Goal: Navigation & Orientation: Find specific page/section

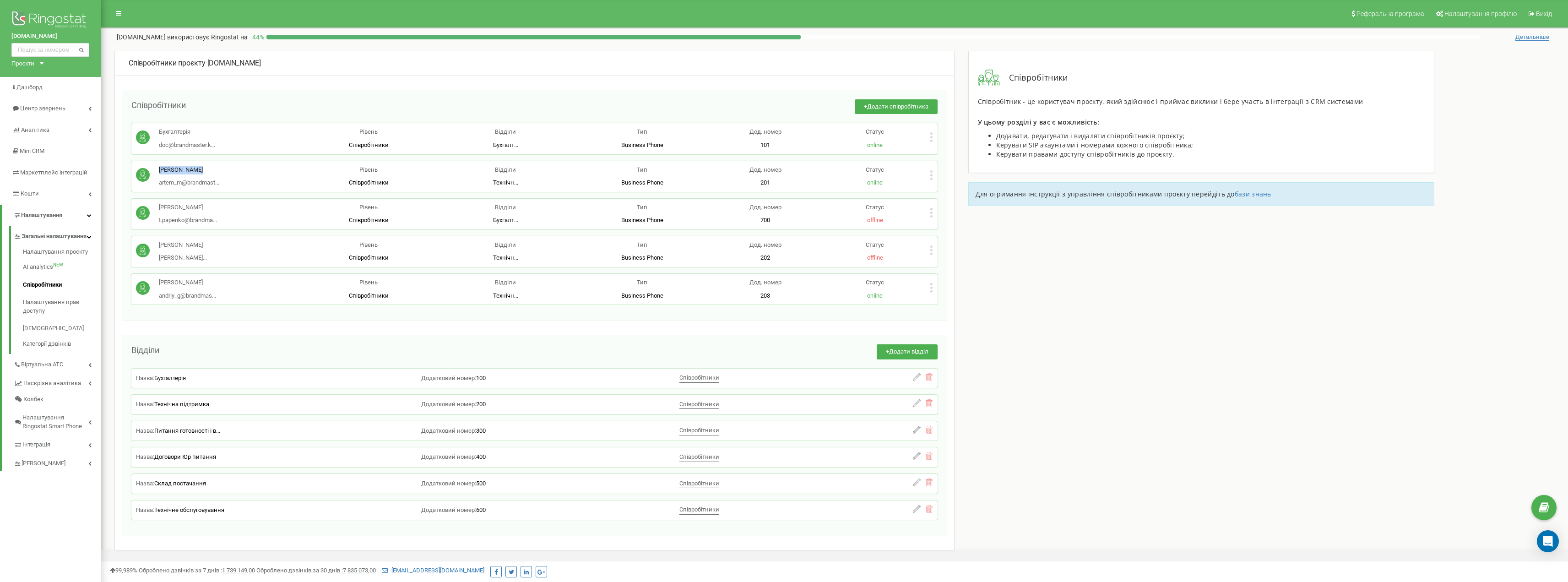
drag, startPoint x: 158, startPoint y: 168, endPoint x: 207, endPoint y: 166, distance: 49.0
click at [207, 166] on div "[PERSON_NAME] artem_m@brandmast... [EMAIL_ADDRESS][DOMAIN_NAME]" at bounding box center [218, 176] width 164 height 21
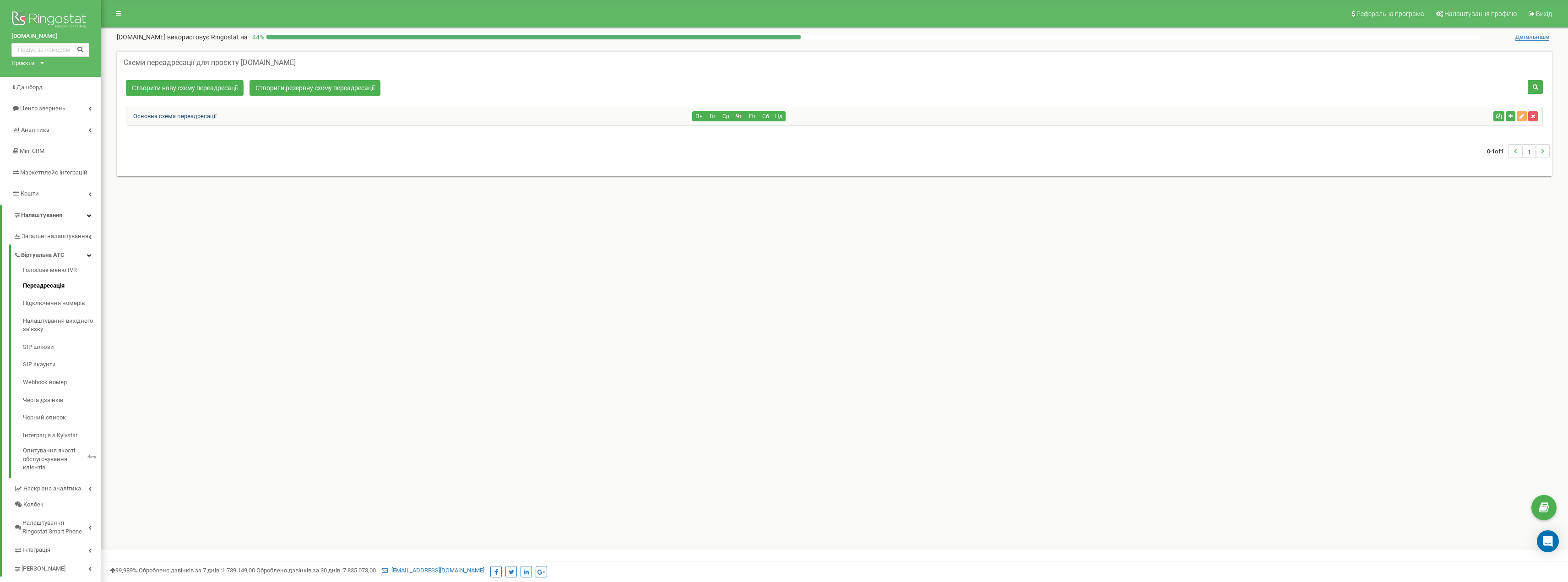
click at [175, 116] on link "Основна схема переадресації" at bounding box center [172, 116] width 90 height 7
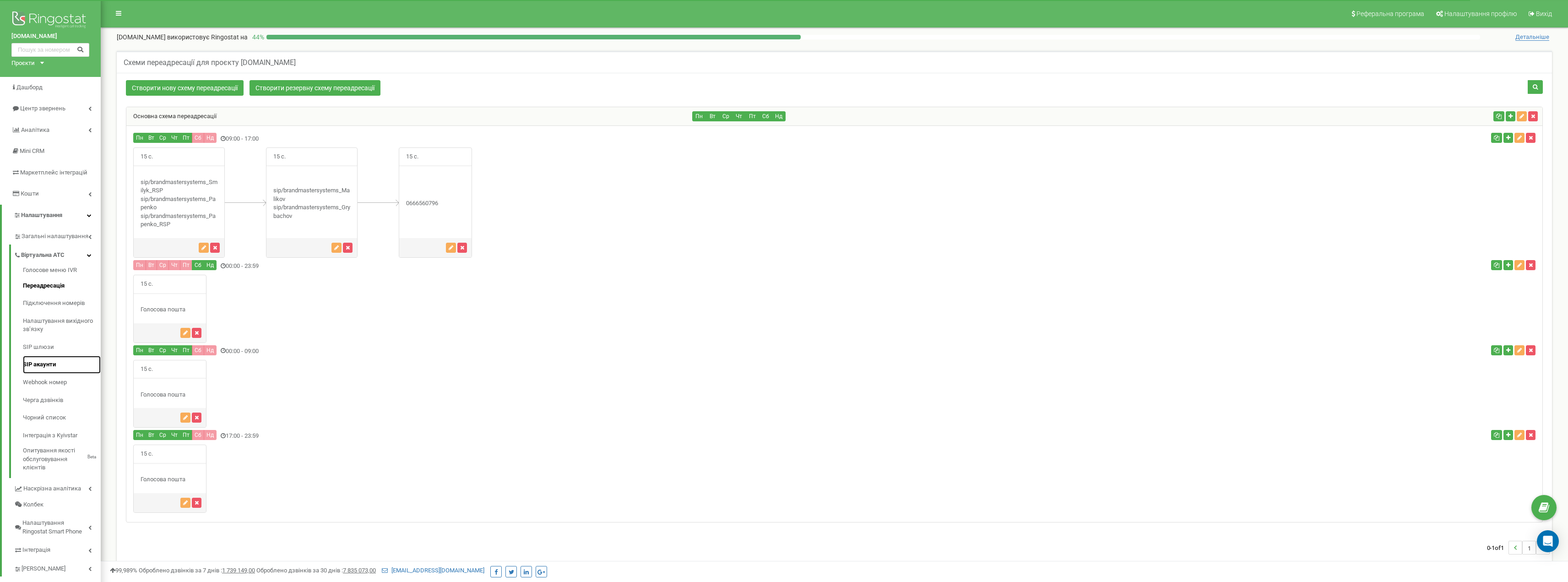
click at [54, 362] on link "SIP акаунти" at bounding box center [61, 364] width 78 height 18
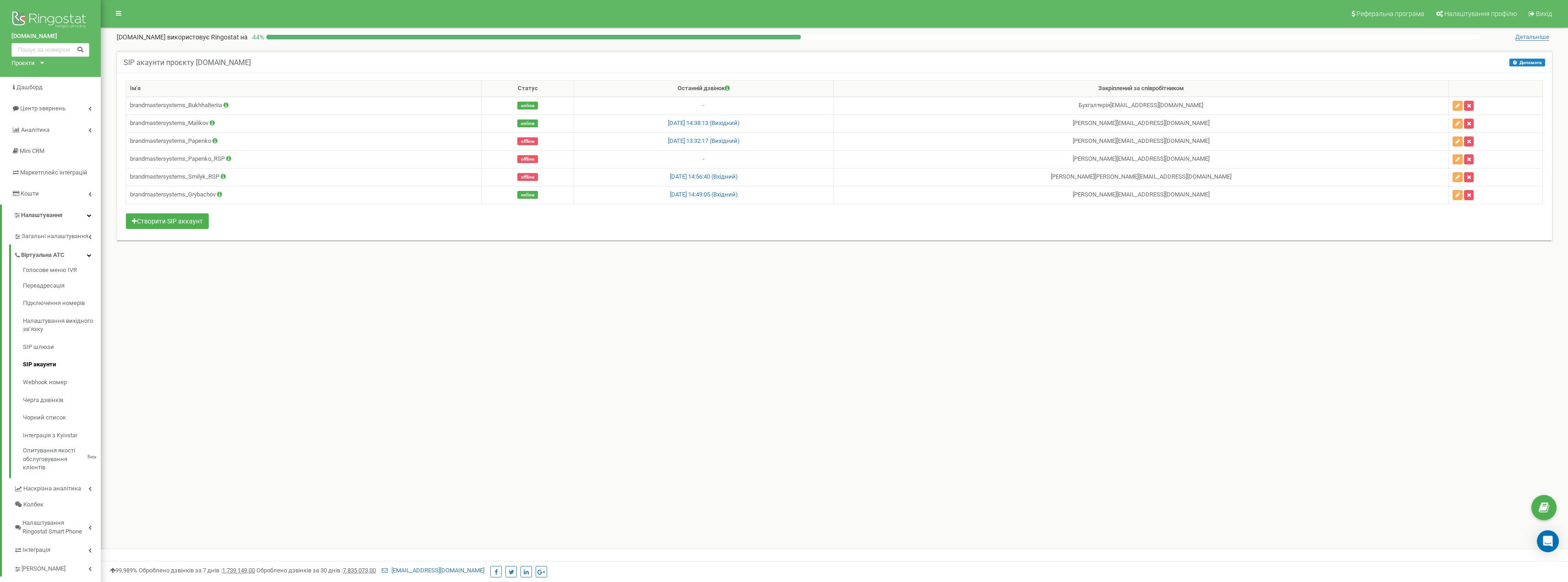
click at [1525, 35] on span "Детальніше" at bounding box center [1532, 37] width 34 height 7
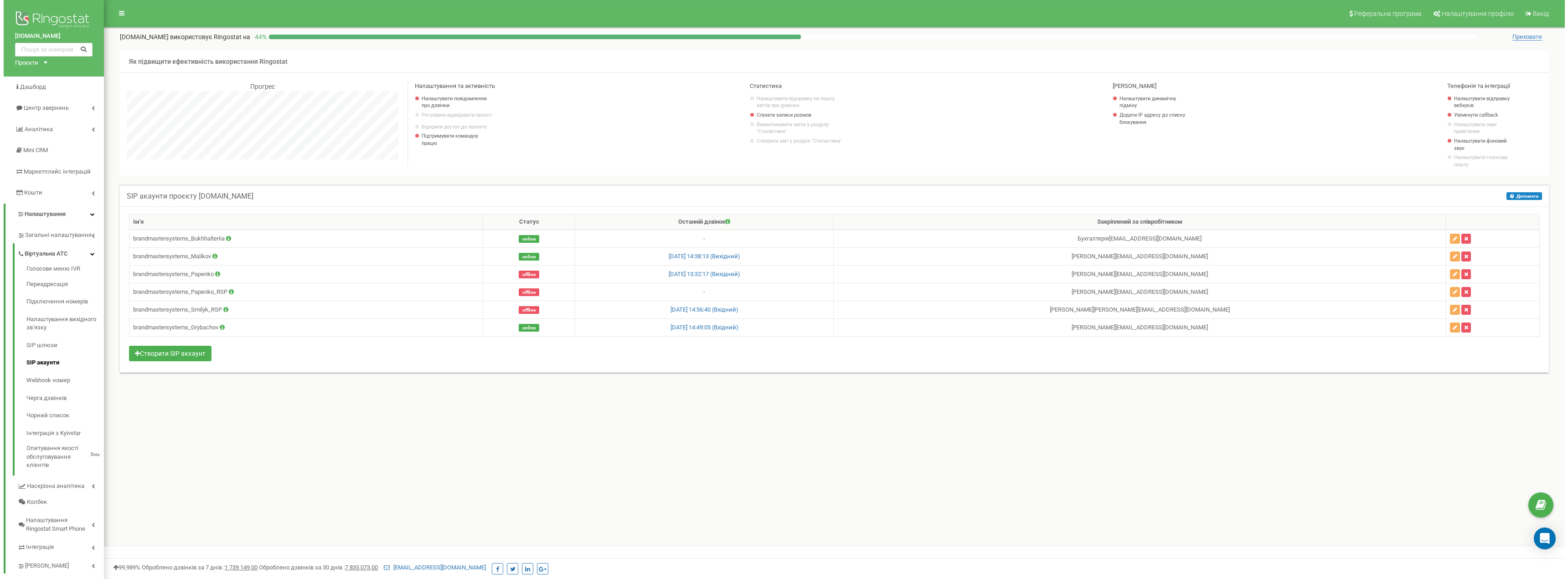
scroll to position [547, 1461]
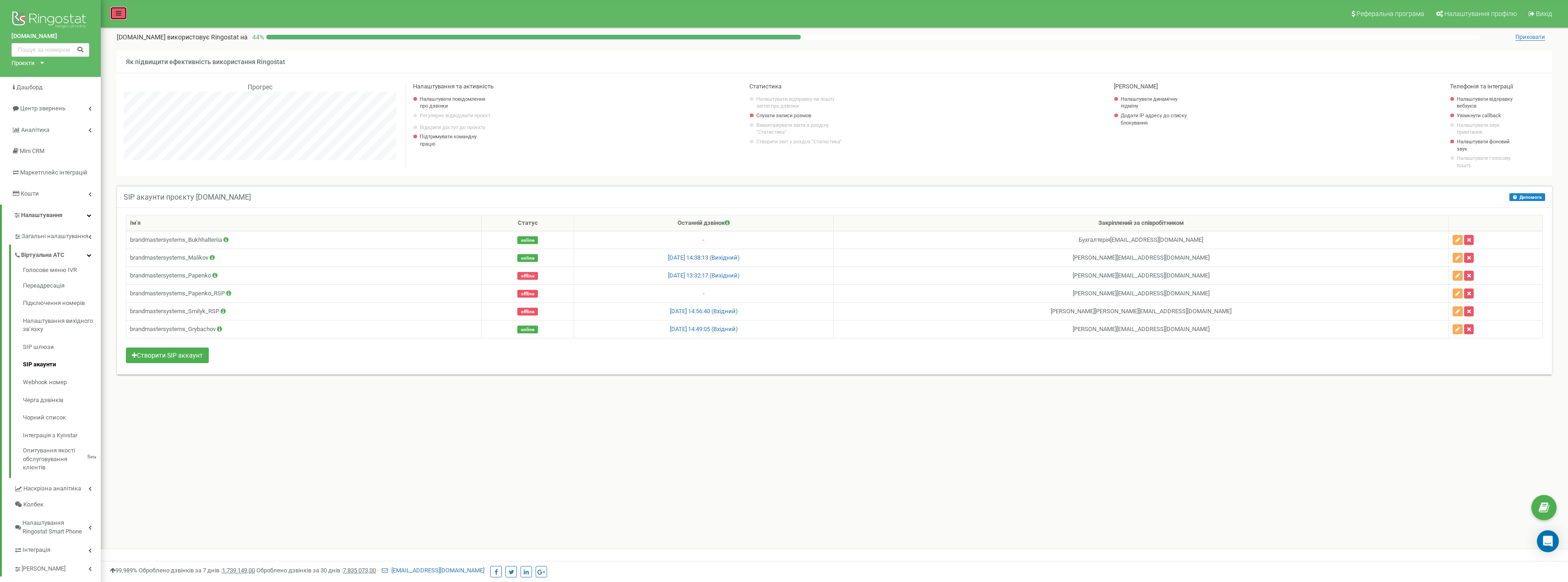
click at [115, 15] on link at bounding box center [119, 13] width 17 height 13
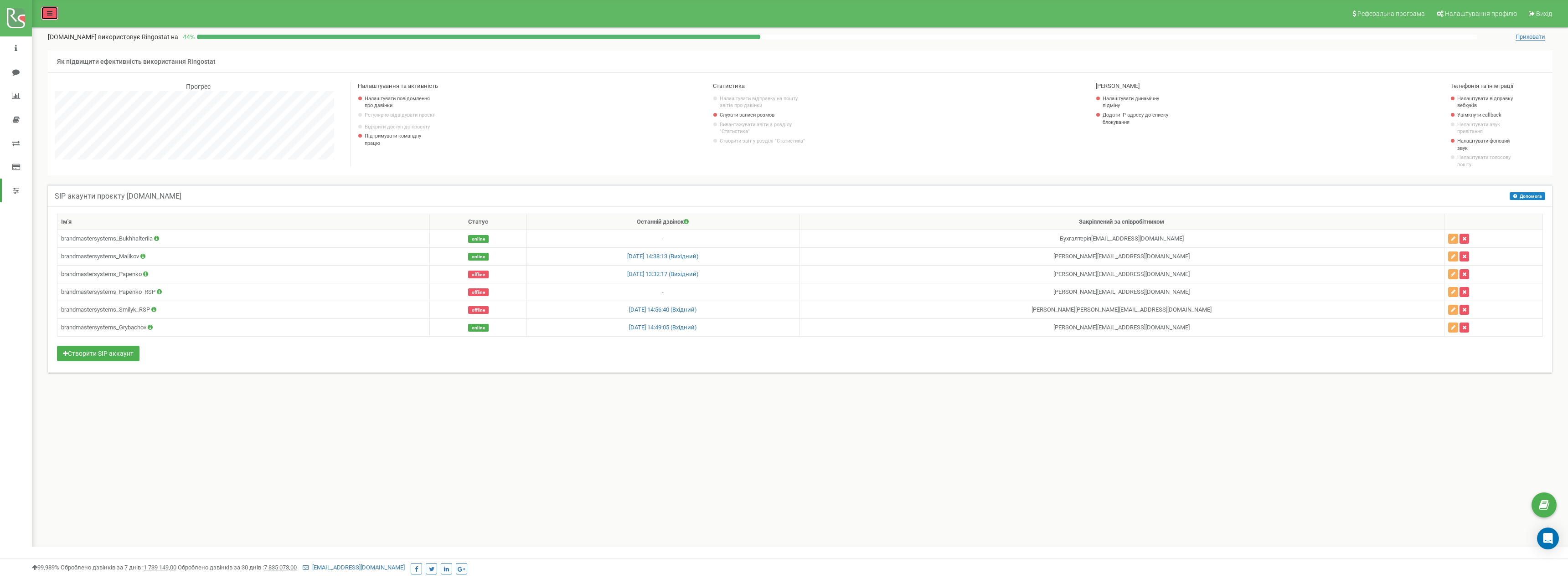
scroll to position [547, 1536]
click at [38, 6] on div at bounding box center [46, 11] width 29 height 23
click at [46, 10] on link at bounding box center [49, 13] width 17 height 13
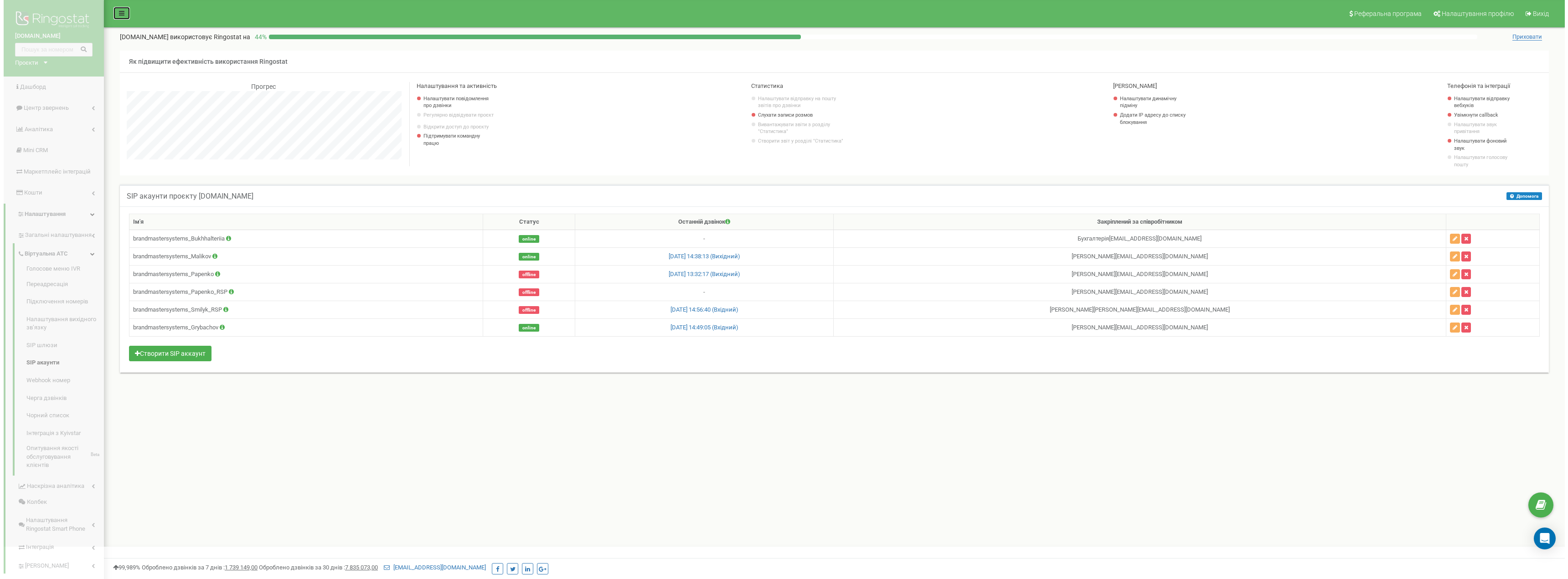
scroll to position [454891, 454353]
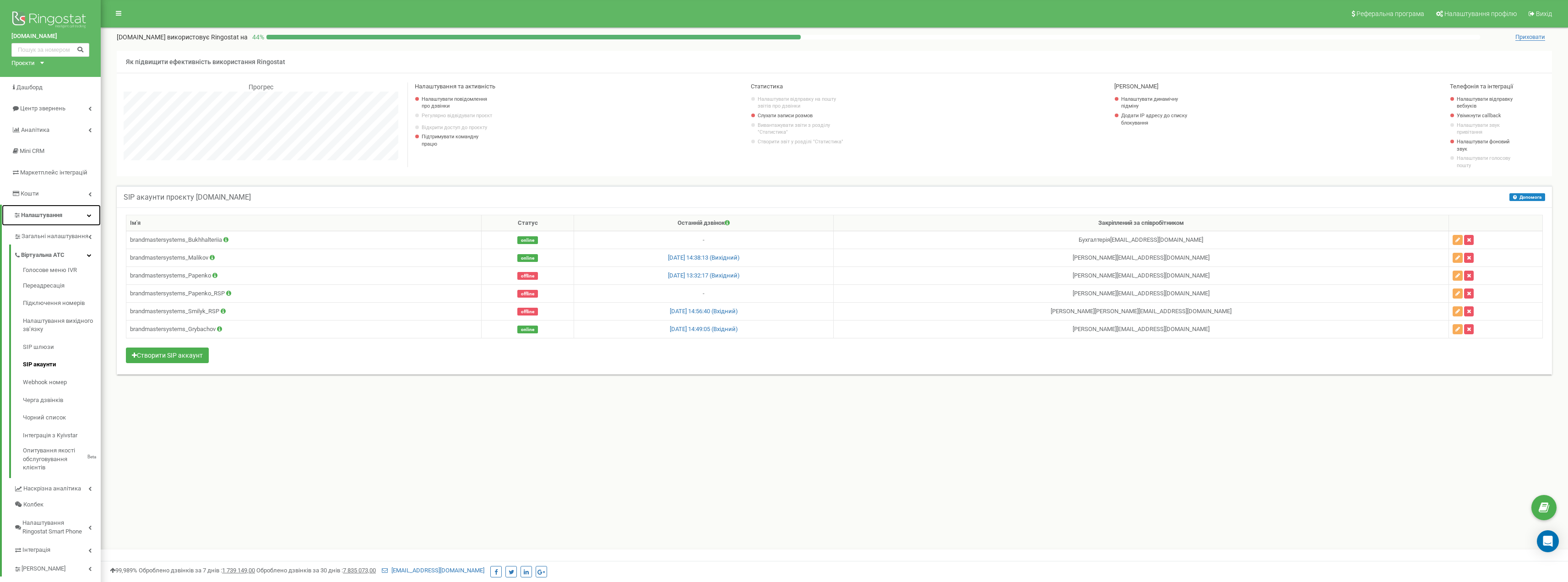
click at [87, 210] on link "Налаштування" at bounding box center [51, 215] width 99 height 21
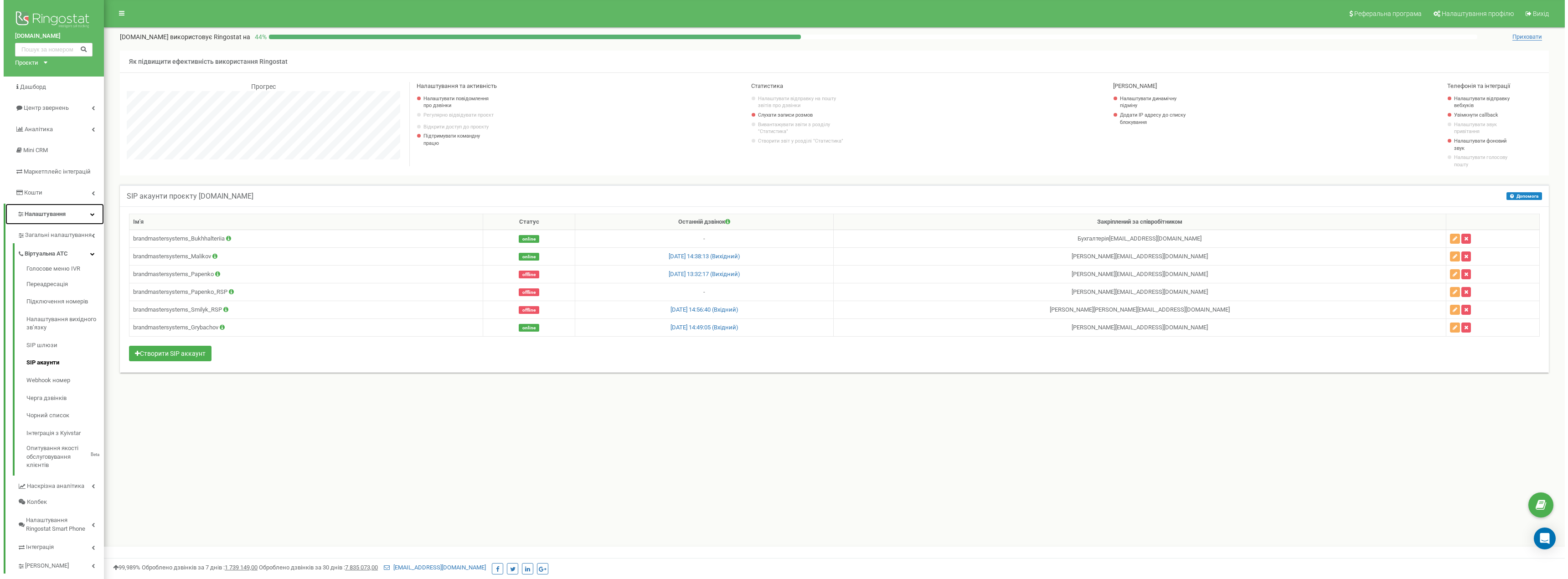
scroll to position [547, 1468]
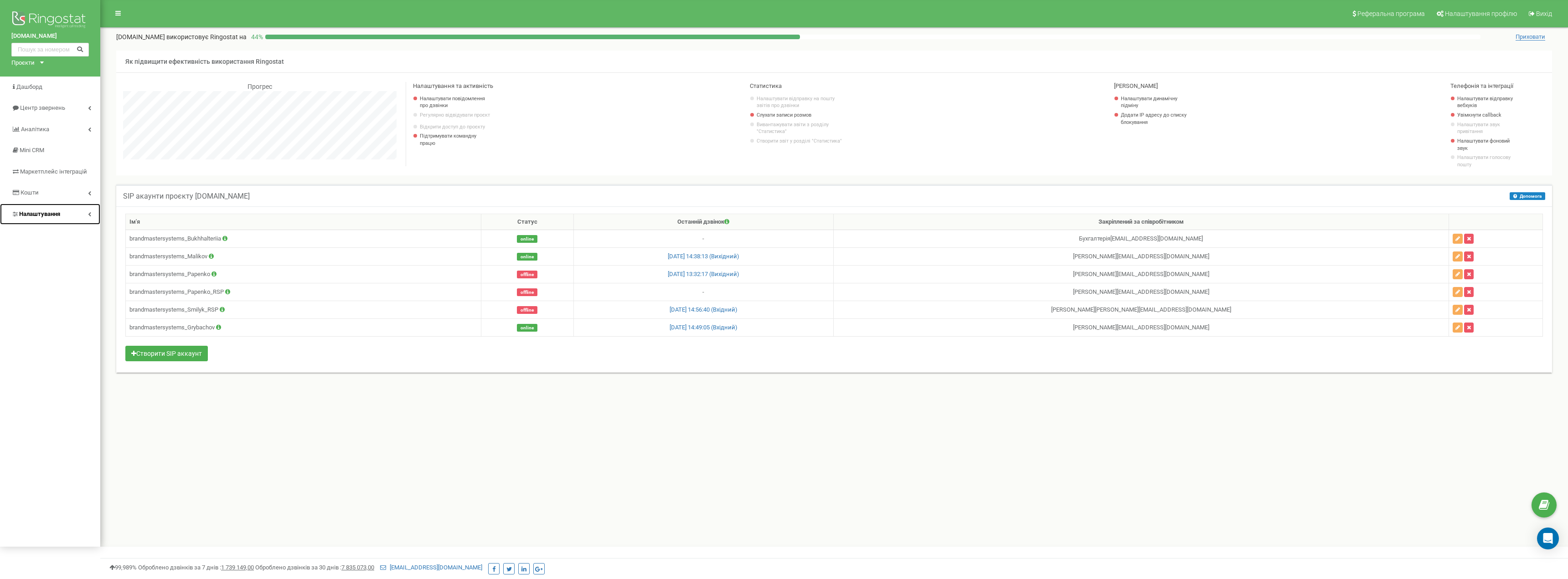
click at [87, 209] on link "Налаштування" at bounding box center [50, 214] width 100 height 21
click at [89, 335] on icon at bounding box center [89, 333] width 3 height 4
click at [89, 335] on icon at bounding box center [88, 333] width 4 height 4
click at [92, 345] on link "Коллтрекінг" at bounding box center [57, 350] width 86 height 19
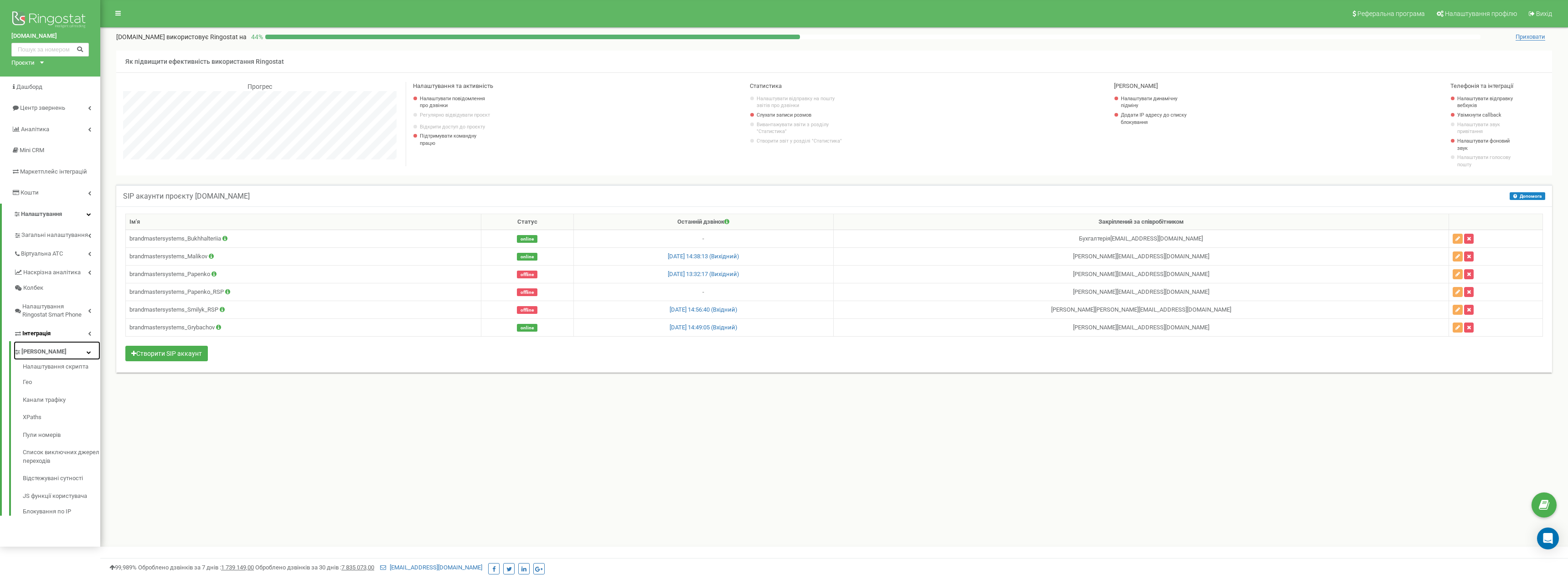
click at [85, 352] on link "Коллтрекінг" at bounding box center [57, 350] width 86 height 19
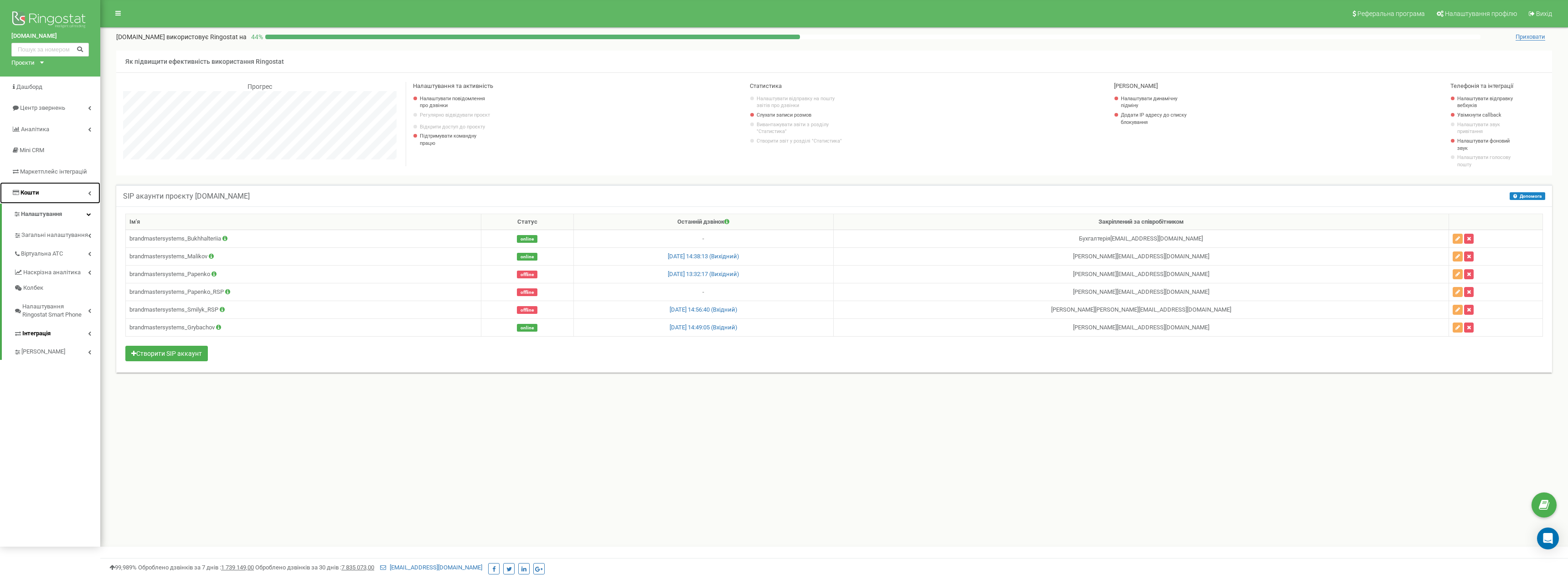
click at [83, 186] on link "Кошти" at bounding box center [50, 193] width 100 height 21
click at [40, 61] on div "Проєкти brandmaster.systems" at bounding box center [26, 63] width 29 height 9
click at [150, 10] on nav "Реферальна програма Налаштування профілю Вихід" at bounding box center [834, 13] width 1468 height 27
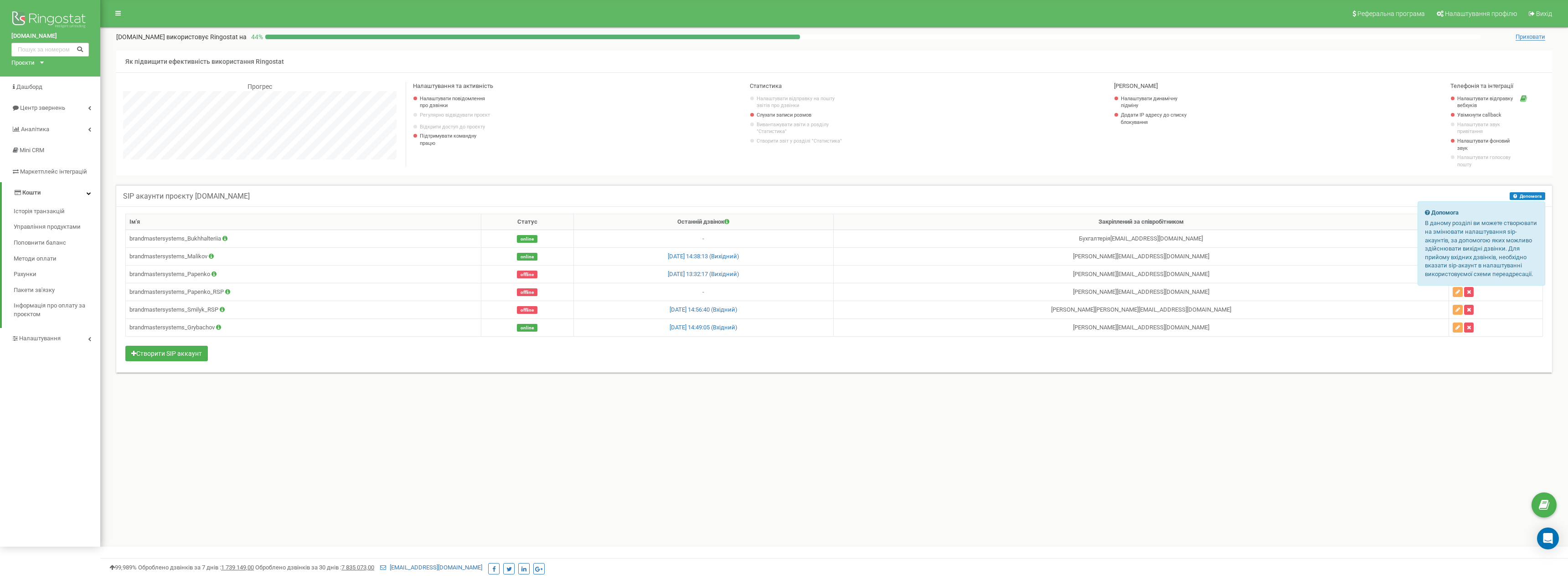
click at [1540, 195] on button "Допомога" at bounding box center [1527, 196] width 35 height 8
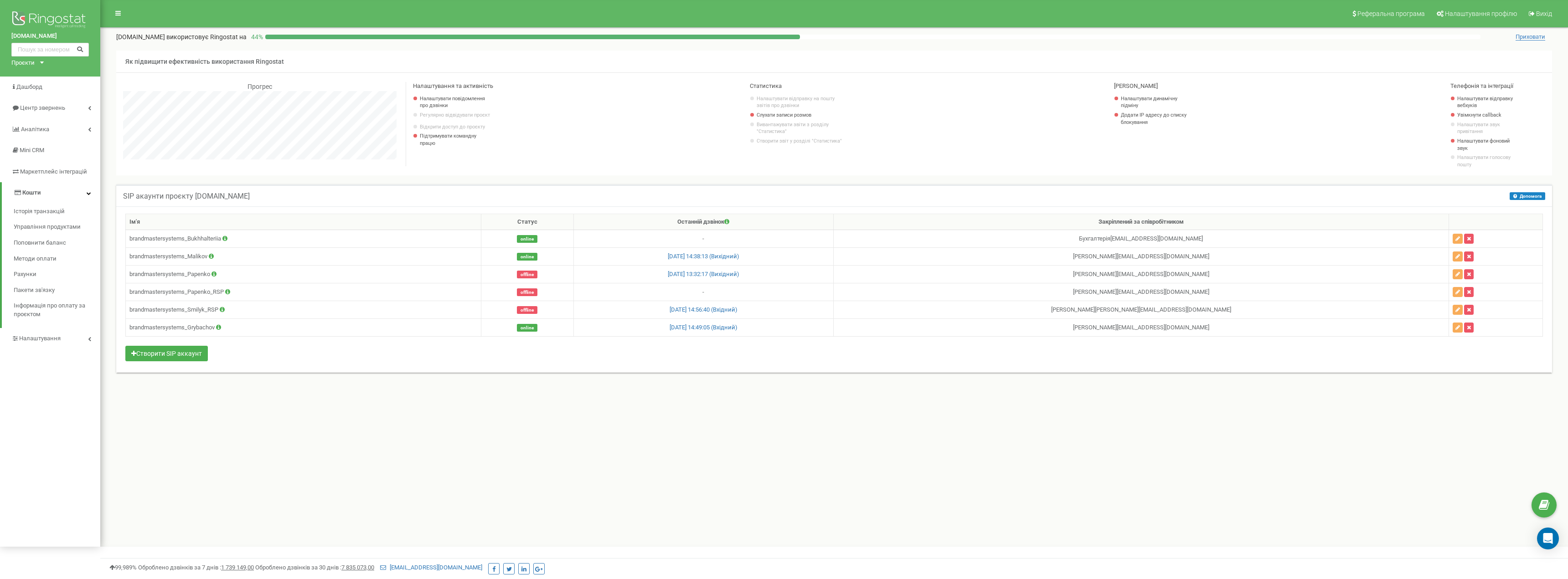
click at [1105, 427] on div "Реферальна програма Налаштування профілю Вихід brandmaster.systems використовує…" at bounding box center [834, 273] width 1468 height 547
click at [37, 15] on img at bounding box center [50, 20] width 77 height 23
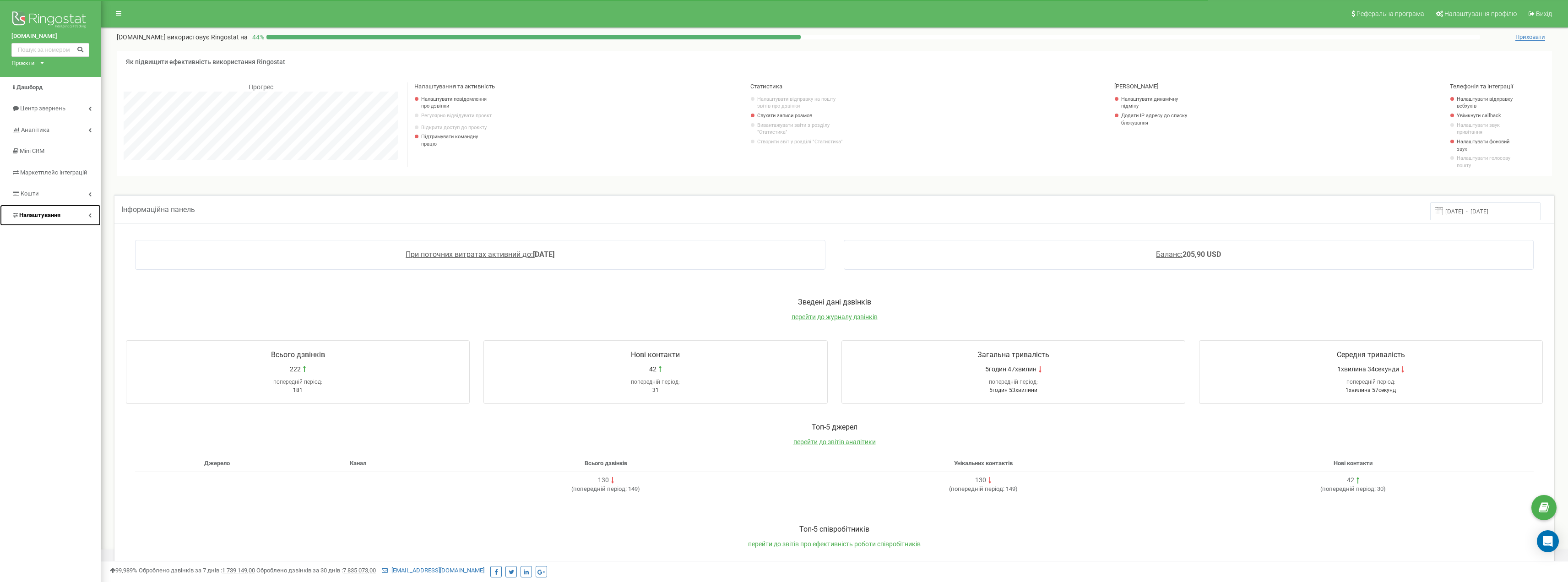
click at [70, 218] on link "Налаштування" at bounding box center [50, 215] width 101 height 21
click at [53, 257] on span "Віртуальна АТС" at bounding box center [42, 255] width 43 height 9
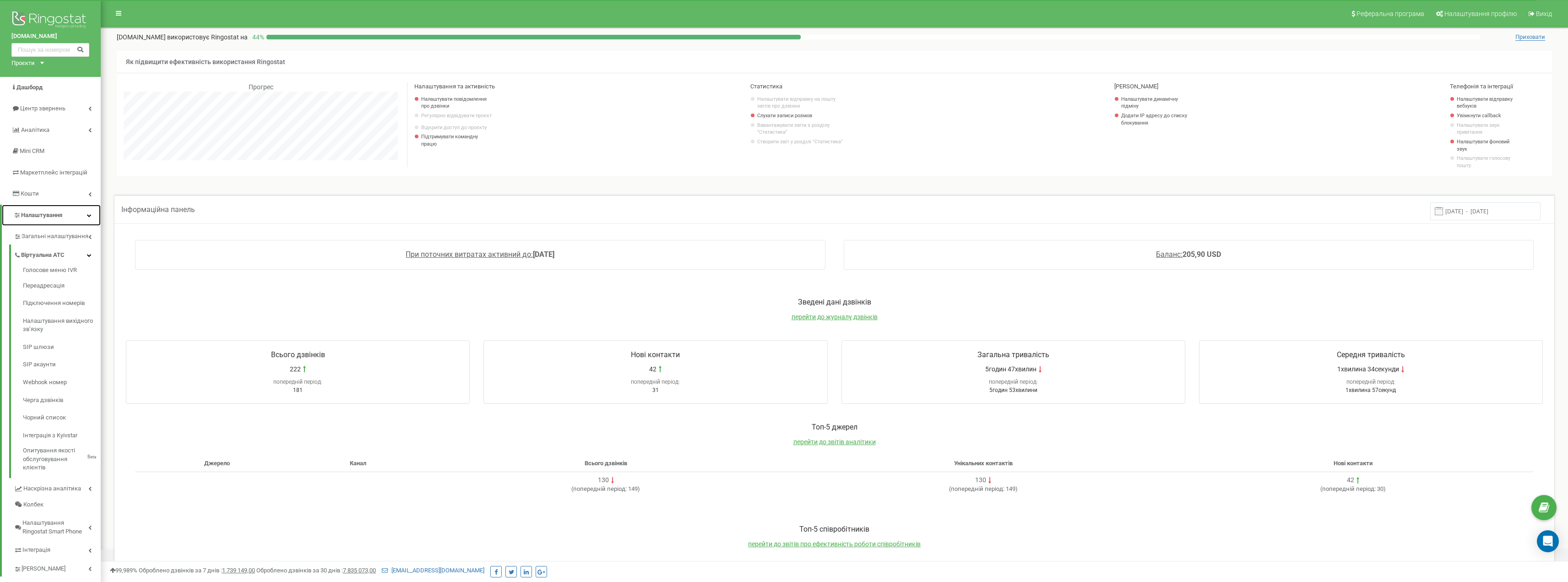
click at [61, 220] on link "Налаштування" at bounding box center [51, 215] width 99 height 21
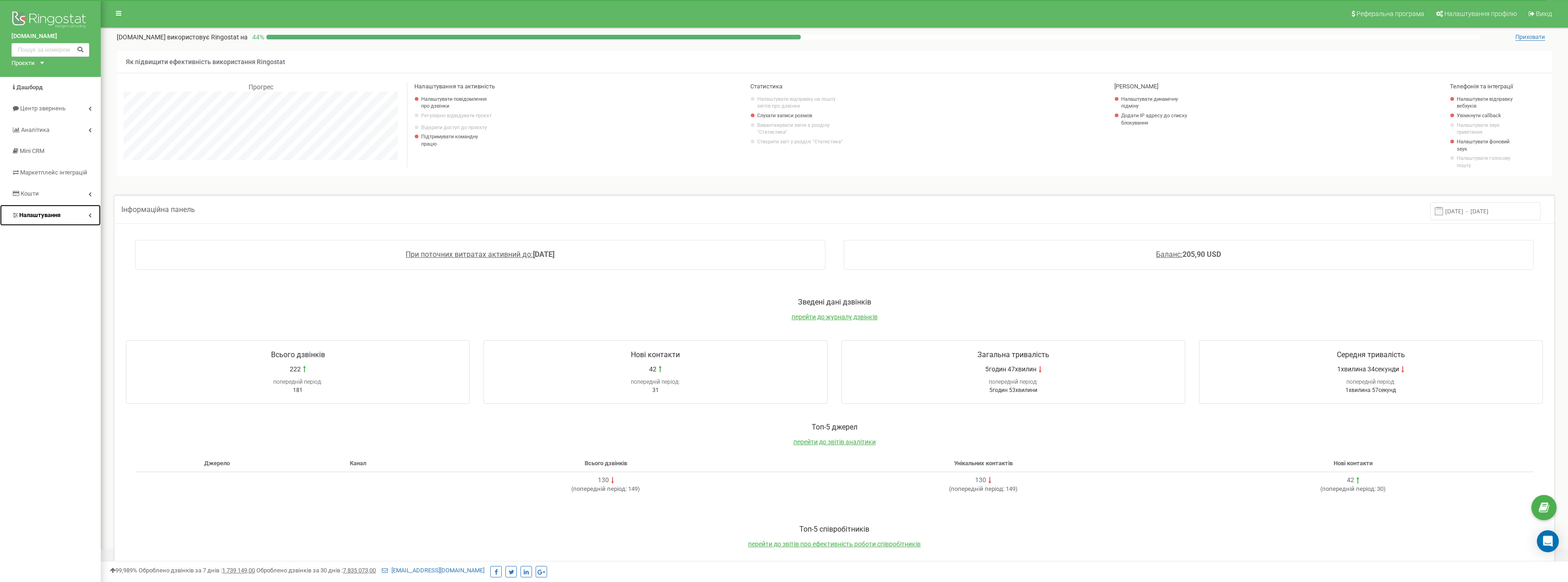
click at [61, 218] on link "Налаштування" at bounding box center [50, 215] width 101 height 21
click at [62, 235] on span "Загальні налаштування" at bounding box center [54, 237] width 65 height 9
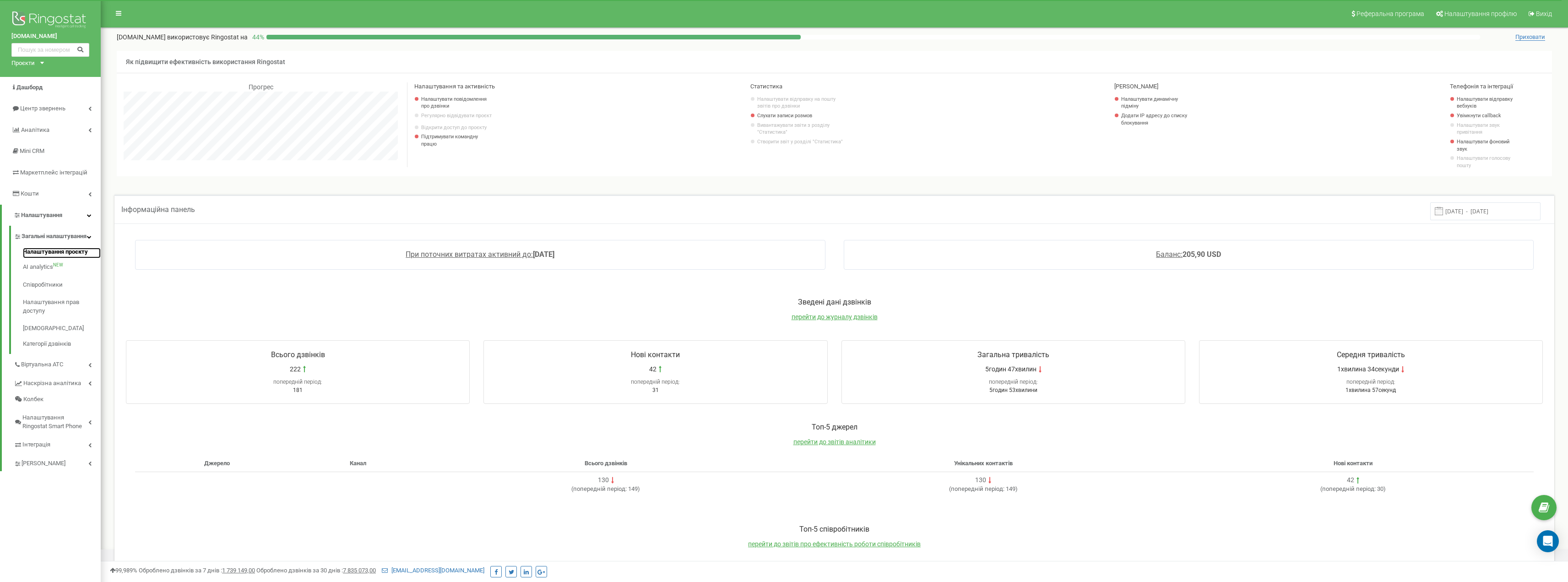
click at [78, 259] on link "Налаштування проєкту" at bounding box center [61, 253] width 78 height 11
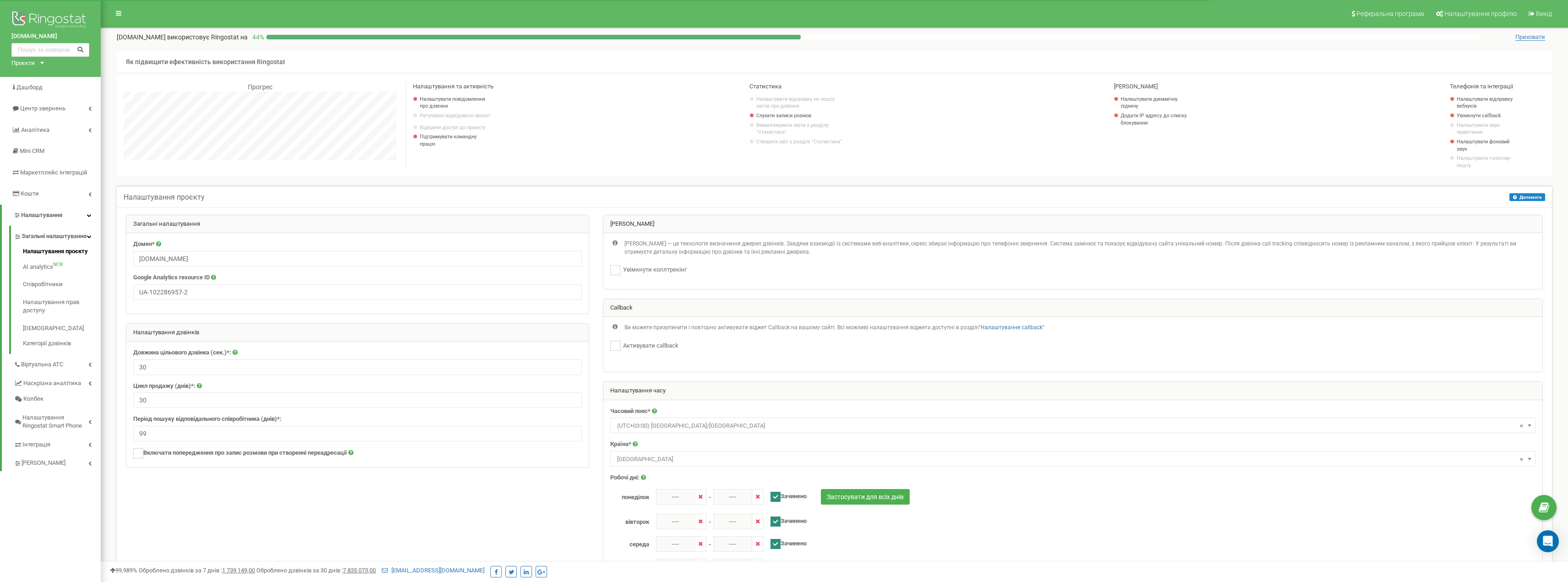
scroll to position [823, 1467]
click at [80, 104] on link "Центр звернень" at bounding box center [50, 108] width 101 height 21
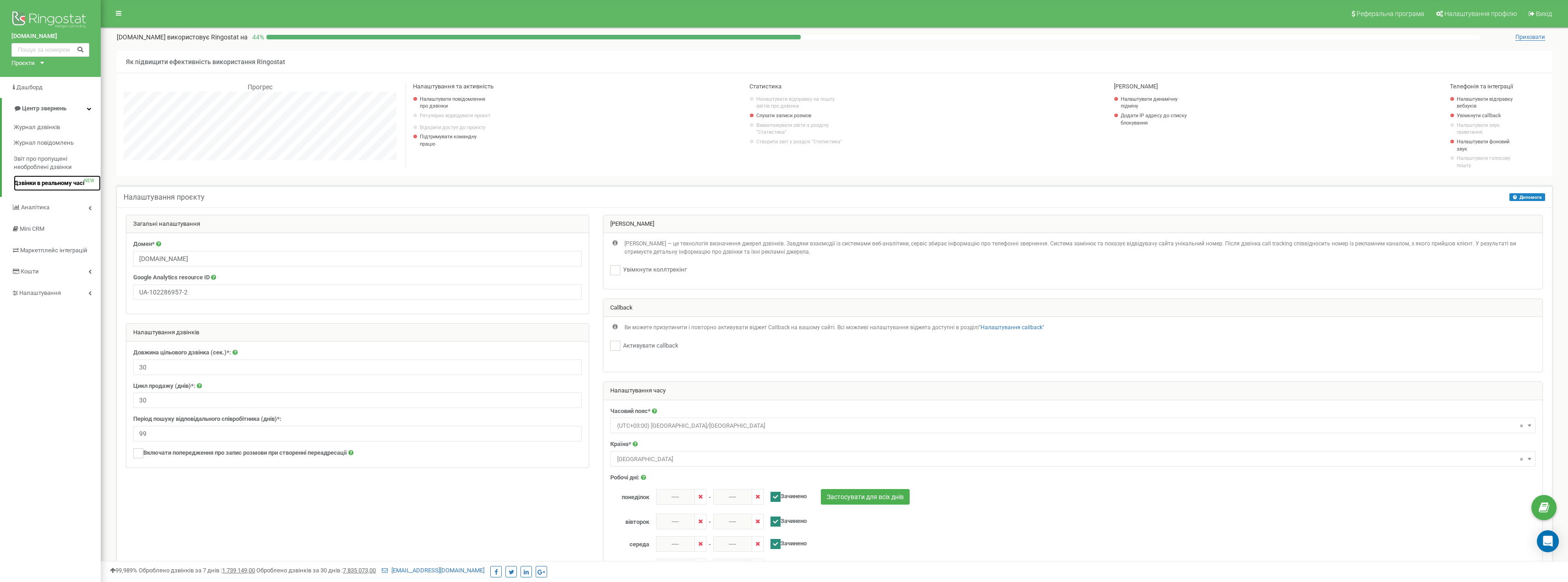
click at [51, 186] on span "Дзвінки в реальному часі" at bounding box center [48, 183] width 70 height 9
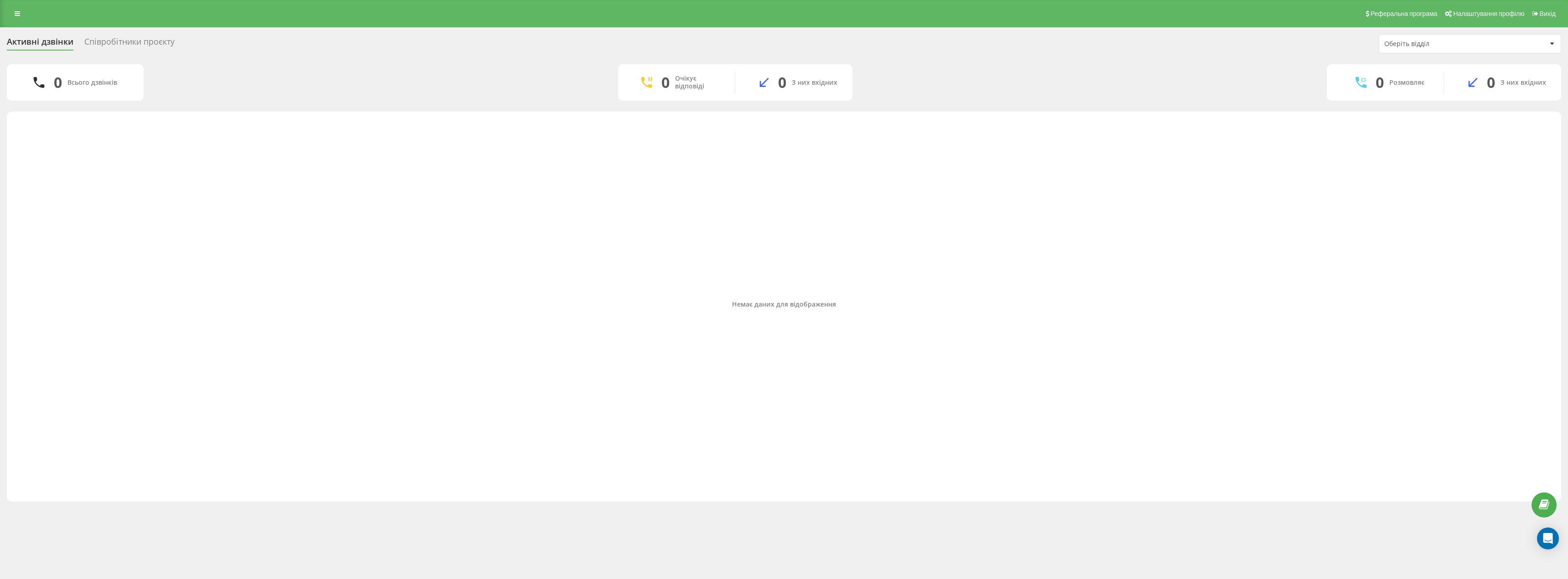
click at [99, 38] on div "Співробітники проєкту" at bounding box center [130, 44] width 90 height 14
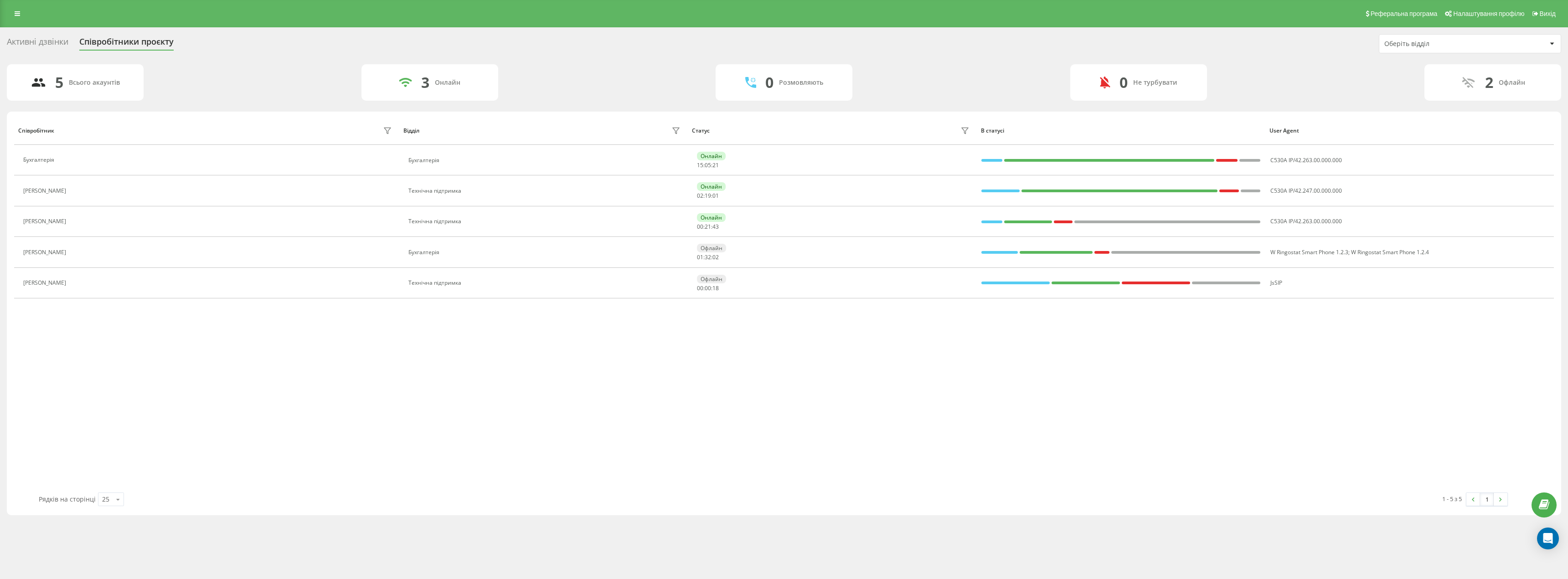
click at [1498, 51] on div "Оберіть відділ" at bounding box center [1470, 44] width 181 height 18
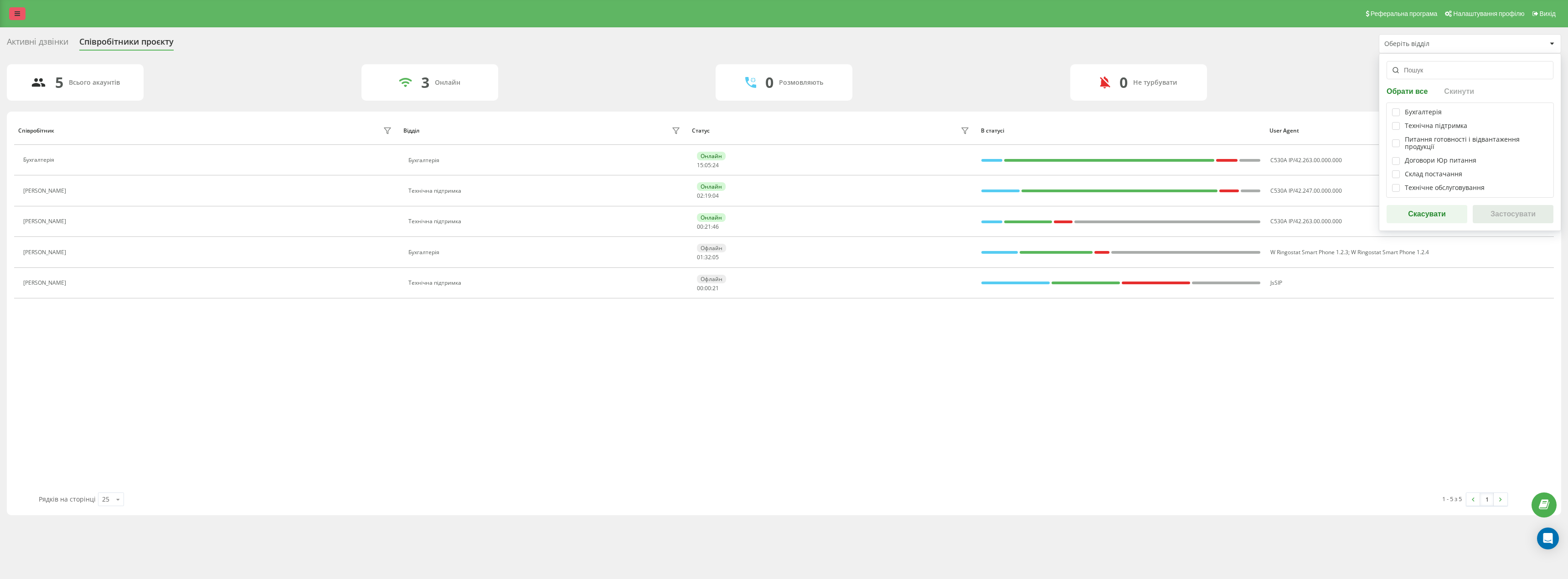
click at [21, 15] on link at bounding box center [17, 13] width 16 height 13
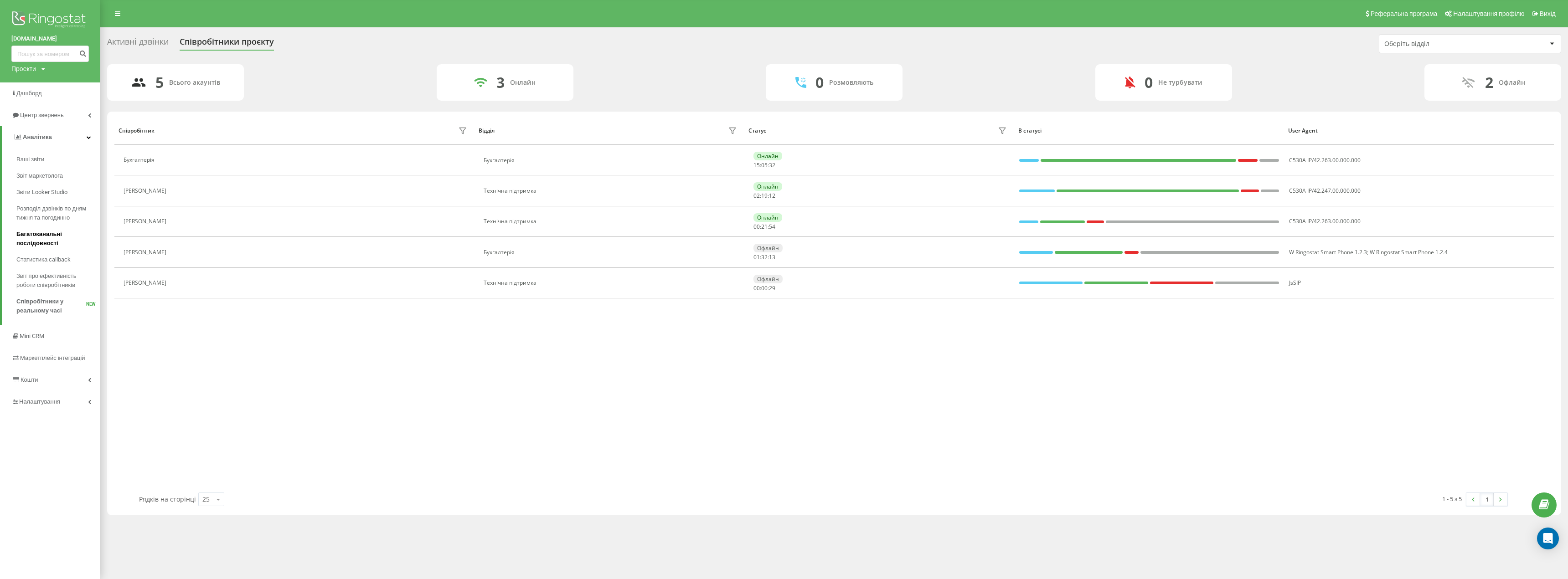
click at [55, 234] on span "Багатоканальні послідовності" at bounding box center [56, 238] width 79 height 18
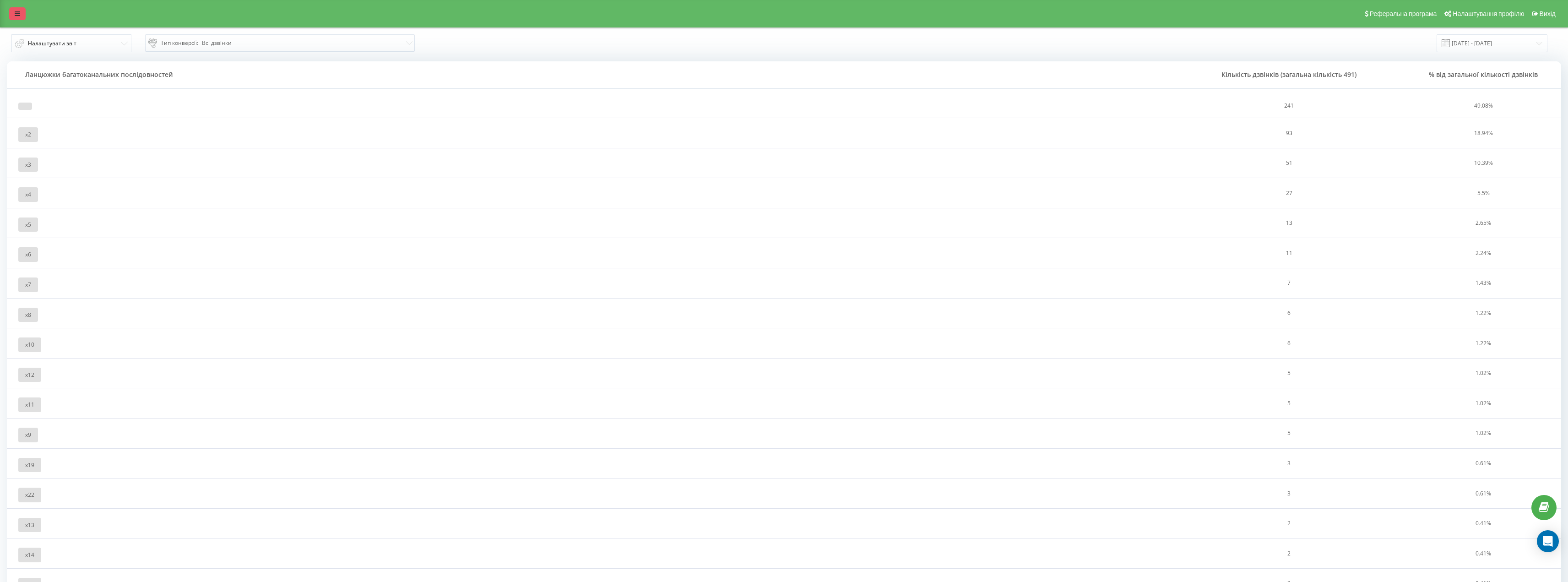
click at [13, 15] on link at bounding box center [17, 13] width 17 height 13
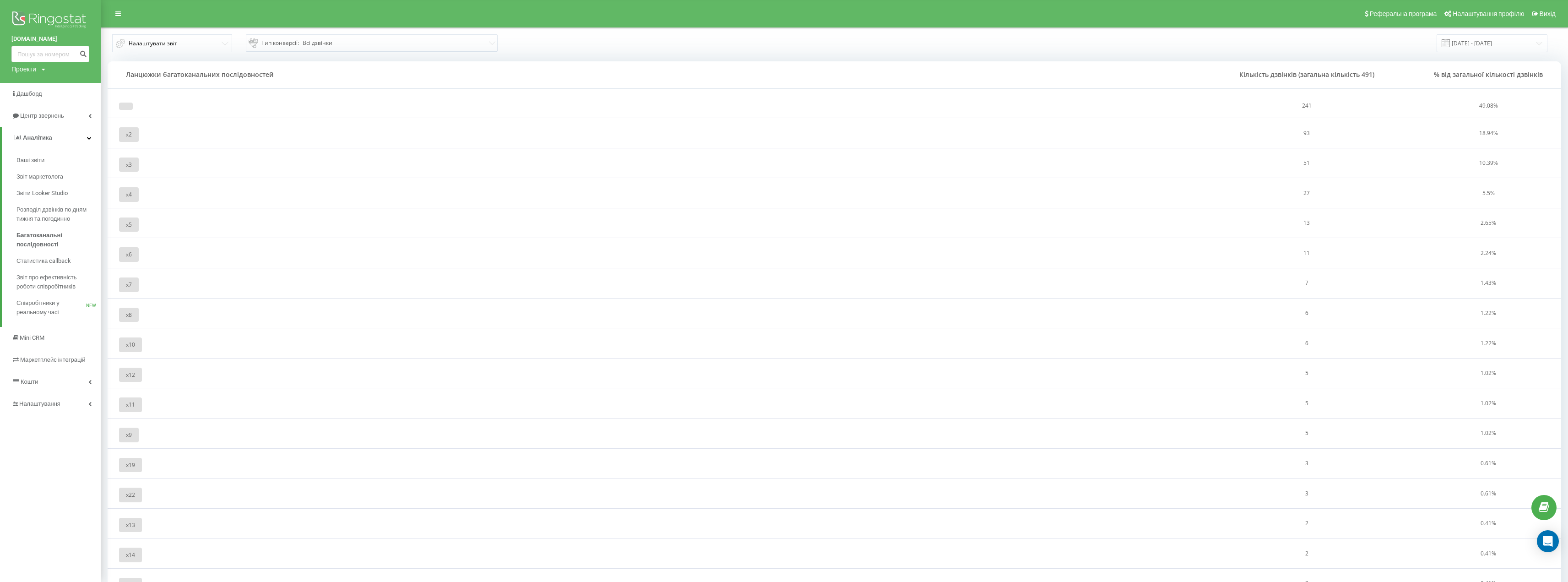
click at [48, 18] on img at bounding box center [50, 20] width 78 height 23
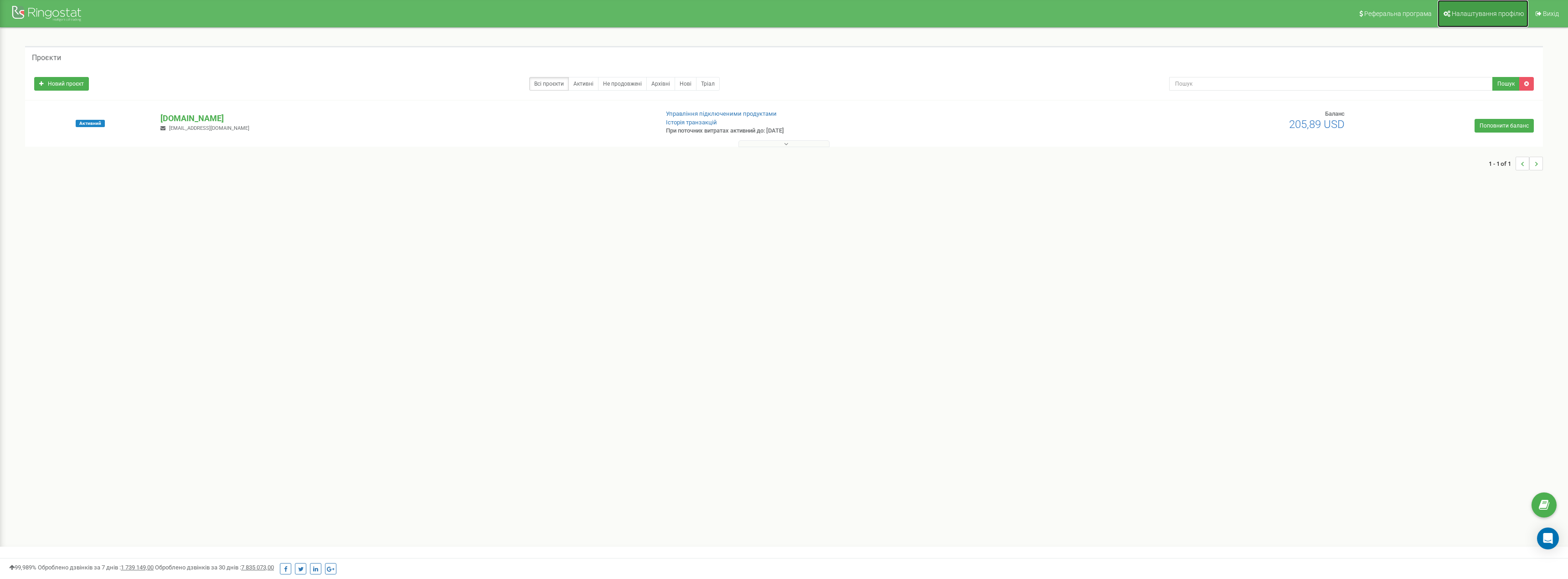
click at [1507, 21] on link "Налаштування профілю" at bounding box center [1483, 13] width 91 height 27
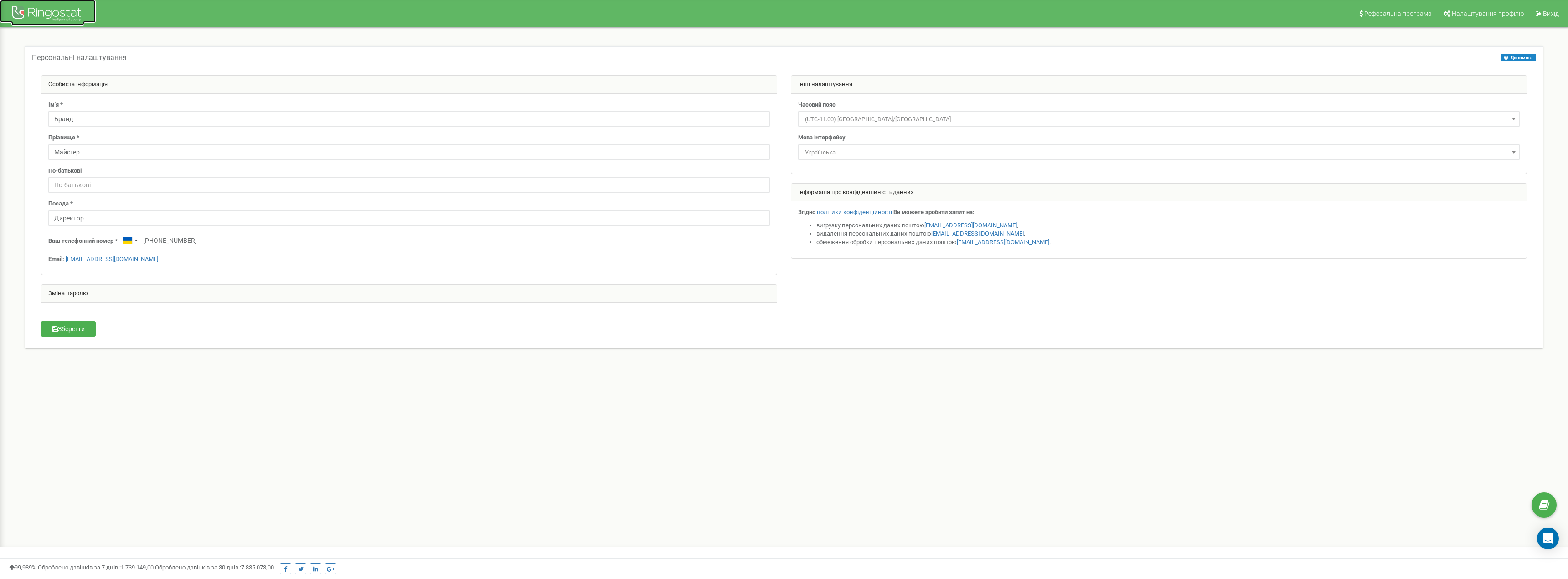
click at [62, 13] on div at bounding box center [48, 15] width 73 height 22
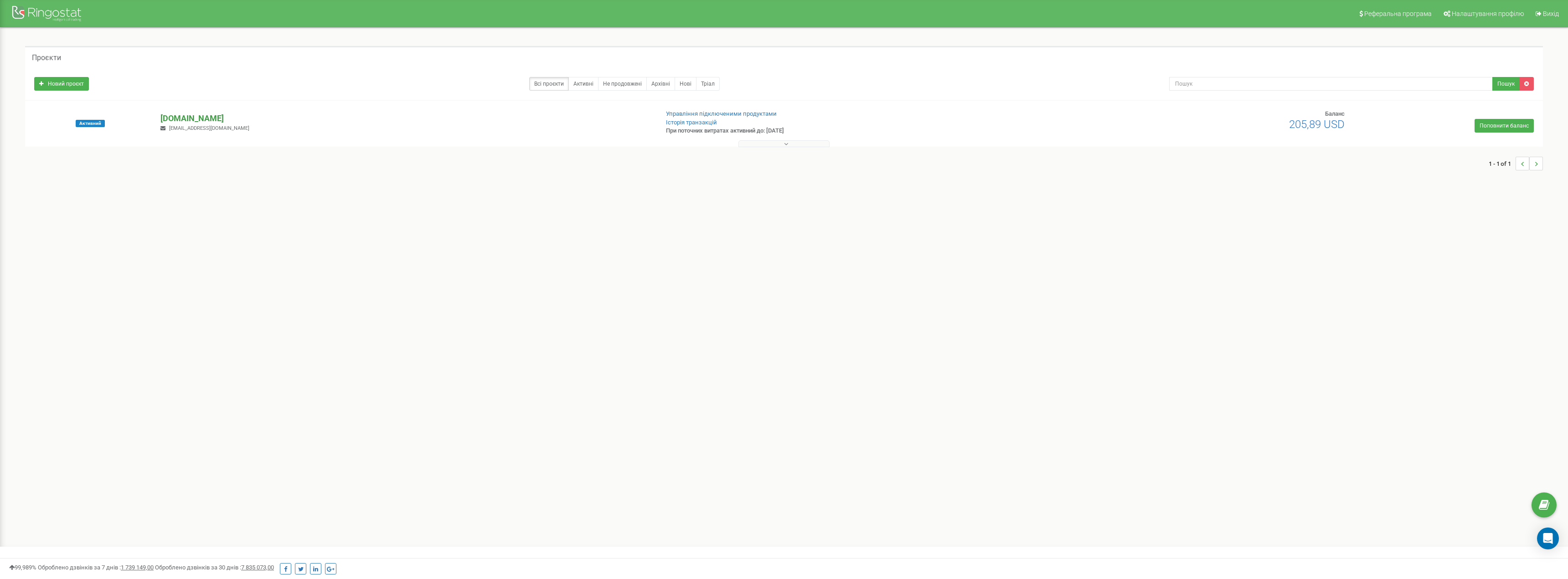
click at [184, 117] on p "[DOMAIN_NAME]" at bounding box center [406, 118] width 491 height 12
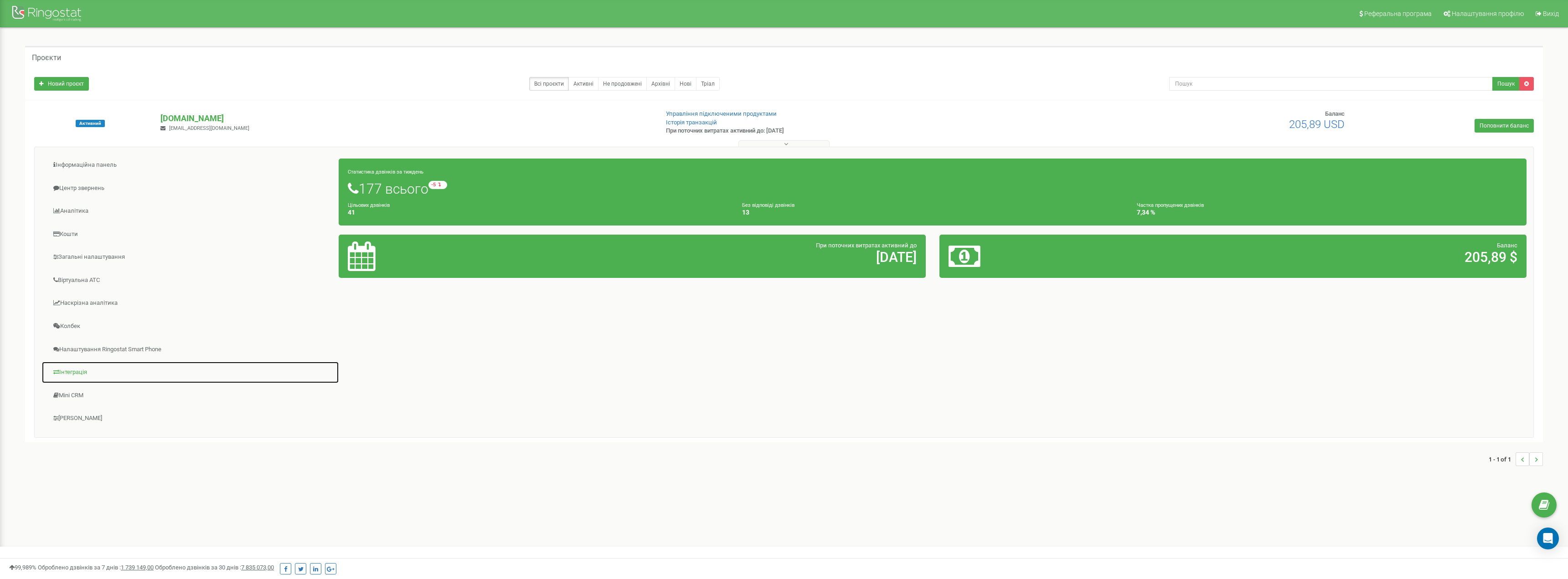
click at [89, 374] on link "Інтеграція" at bounding box center [190, 372] width 298 height 23
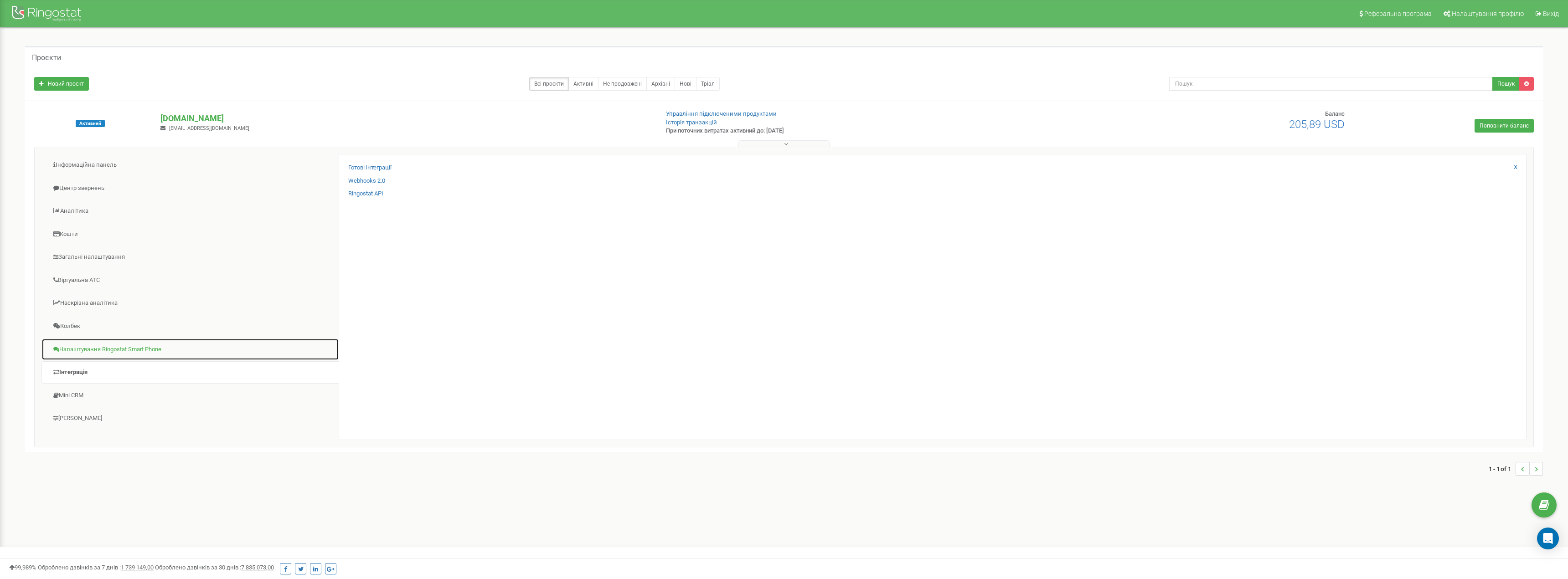
click at [108, 343] on link "Налаштування Ringostat Smart Phone" at bounding box center [190, 349] width 298 height 23
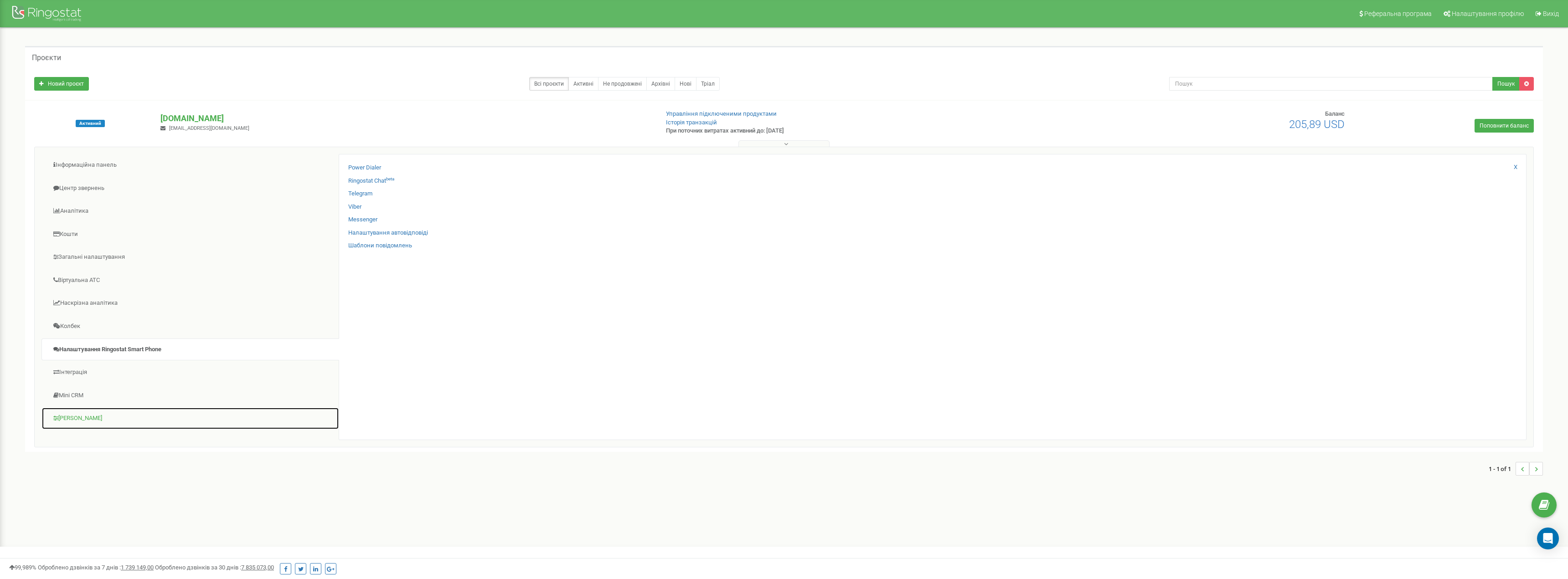
click at [83, 417] on link "[PERSON_NAME]" at bounding box center [190, 418] width 298 height 23
click at [79, 397] on link "Mini CRM" at bounding box center [190, 395] width 298 height 23
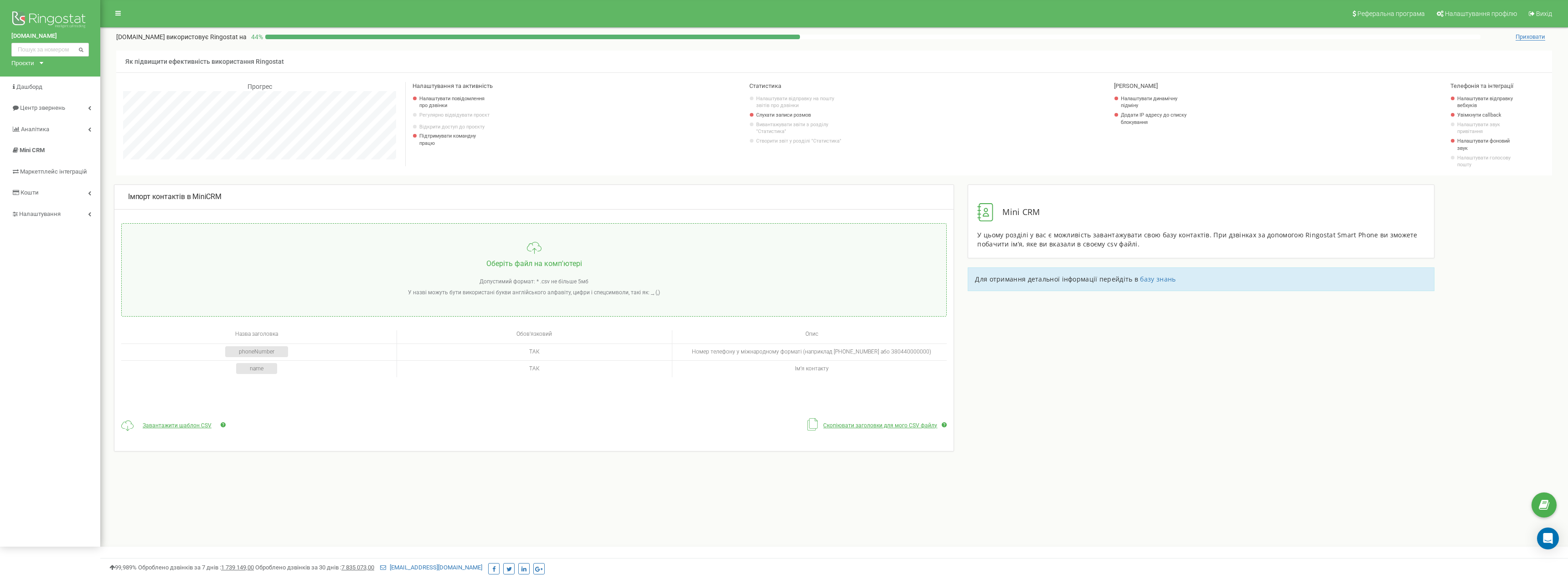
scroll to position [547, 1468]
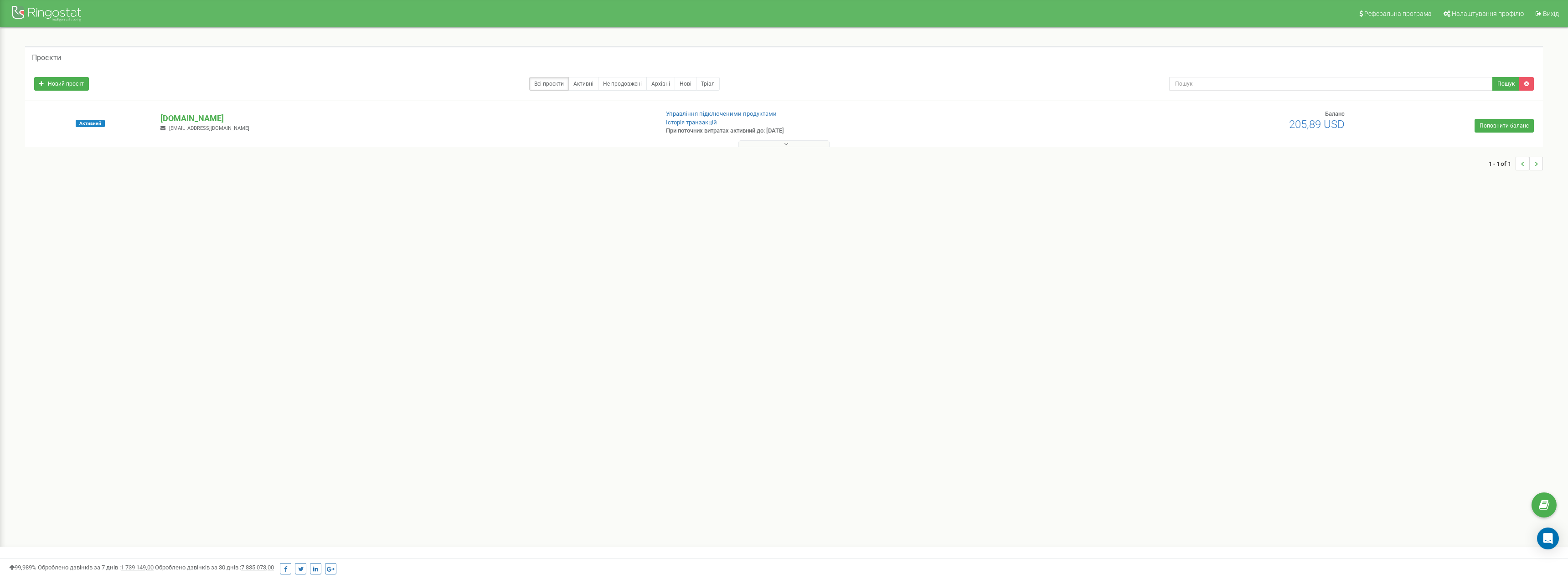
click at [203, 111] on div "Активний [DOMAIN_NAME] [EMAIL_ADDRESS][DOMAIN_NAME] Управління підключеними про…" at bounding box center [784, 128] width 1513 height 36
click at [194, 120] on p "[DOMAIN_NAME]" at bounding box center [406, 118] width 491 height 12
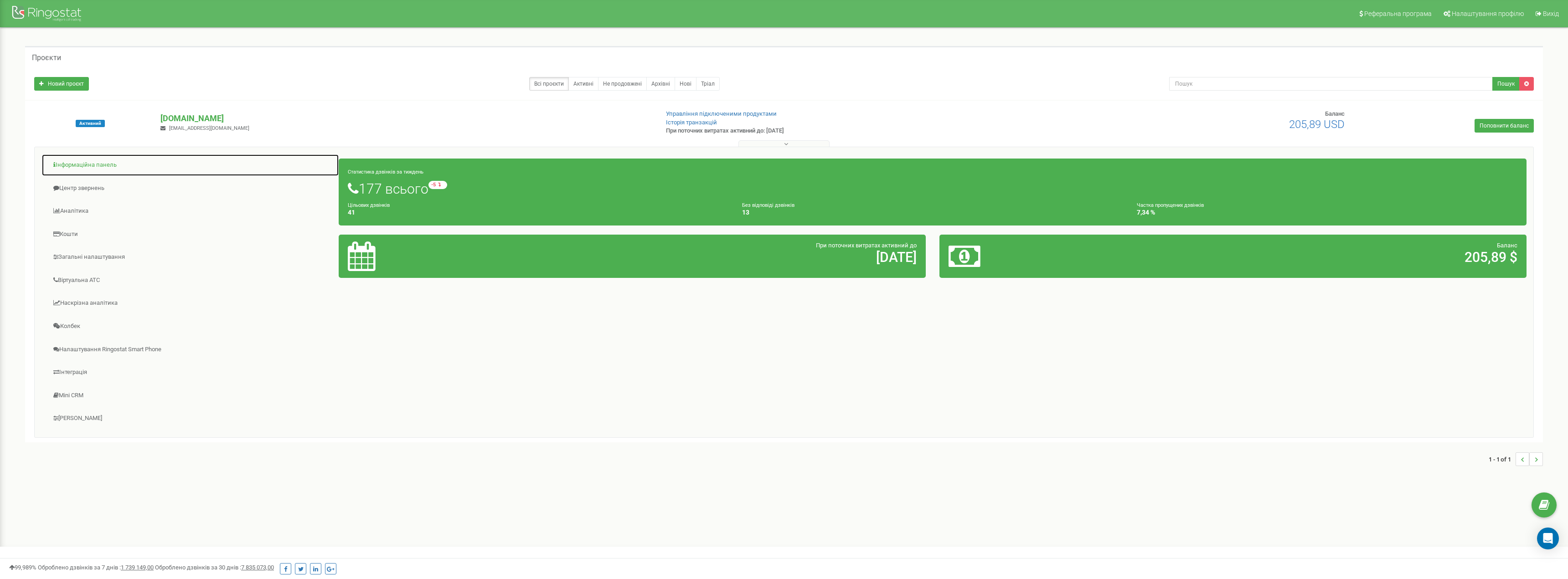
click at [80, 161] on link "Інформаційна панель" at bounding box center [190, 165] width 298 height 23
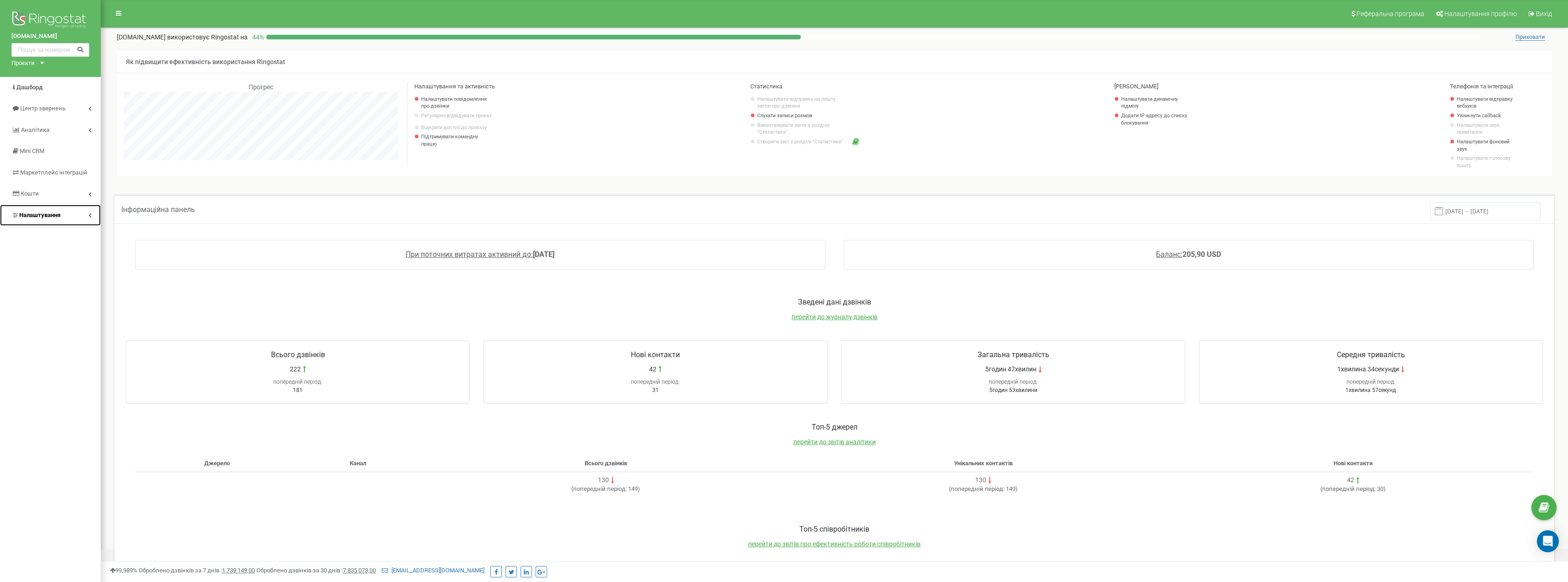
click at [78, 219] on link "Налаштування" at bounding box center [50, 215] width 101 height 21
click at [38, 51] on input "text" at bounding box center [50, 50] width 78 height 13
click at [1540, 512] on icon at bounding box center [1544, 507] width 10 height 13
click at [54, 260] on link "Віртуальна АТС" at bounding box center [57, 254] width 87 height 19
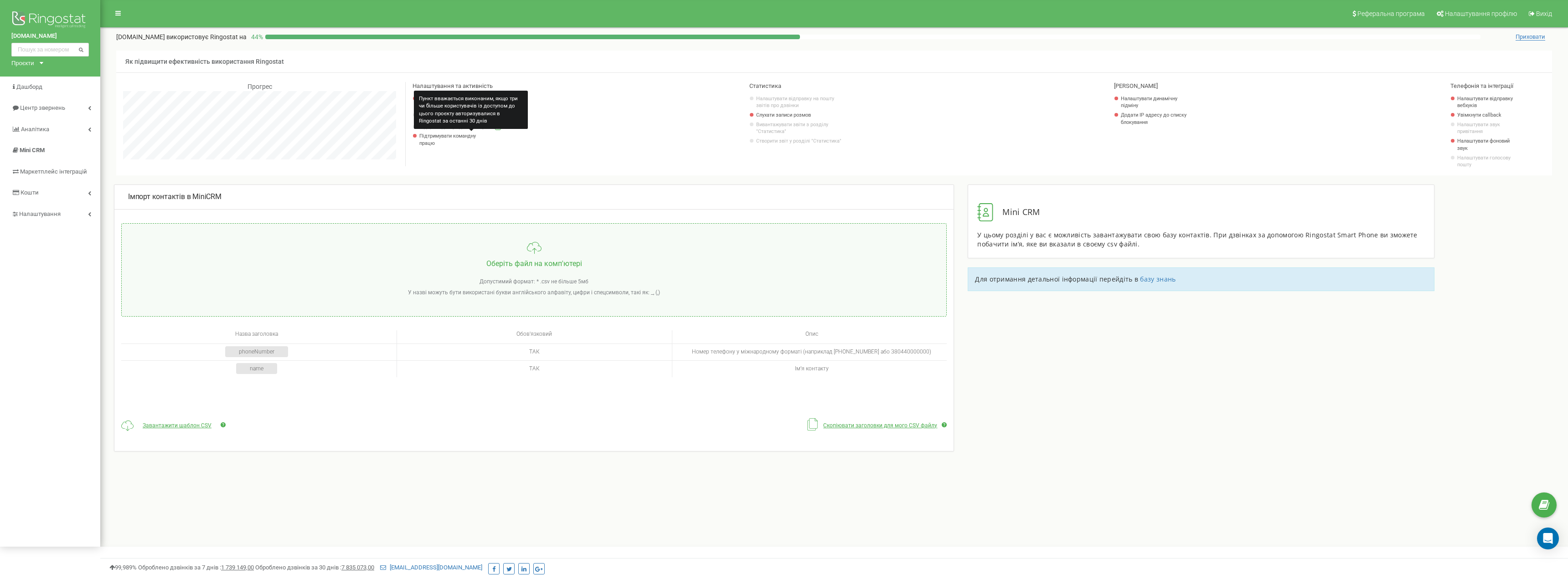
scroll to position [547, 1468]
click at [41, 19] on img at bounding box center [50, 20] width 77 height 23
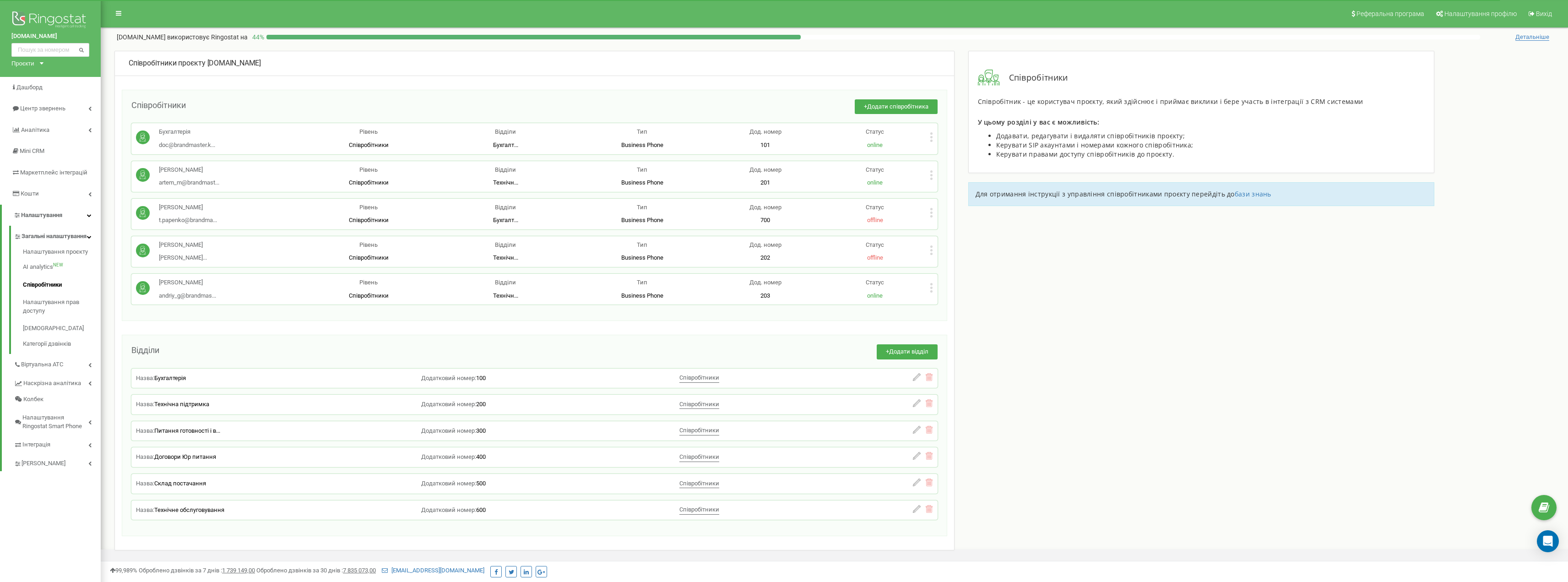
click at [564, 331] on div "Співробітники проєкту [DOMAIN_NAME] Співробітники + Додати співробітника Бухгал…" at bounding box center [534, 300] width 840 height 499
